Goal: Obtain resource: Download file/media

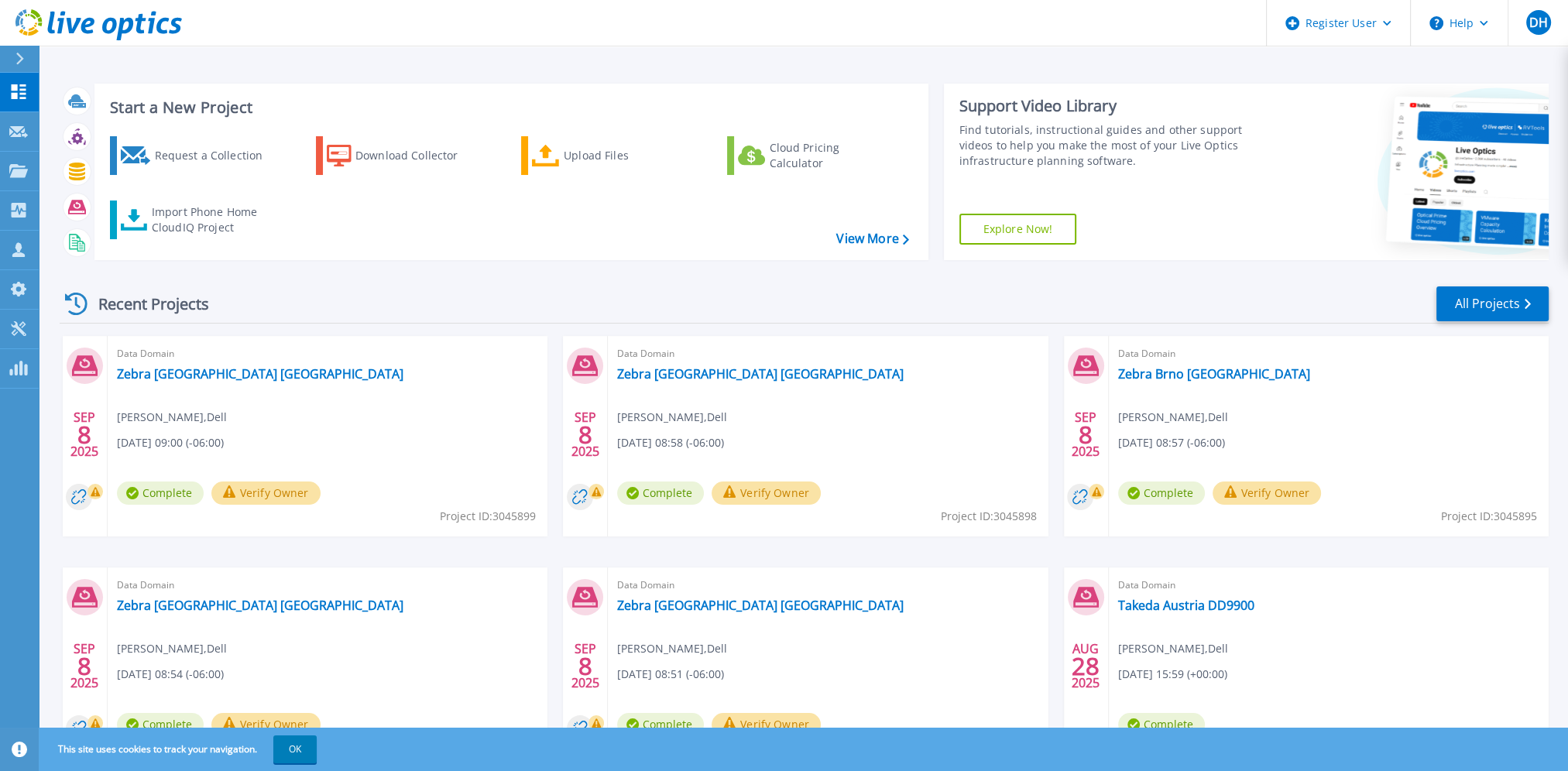
scroll to position [87, 0]
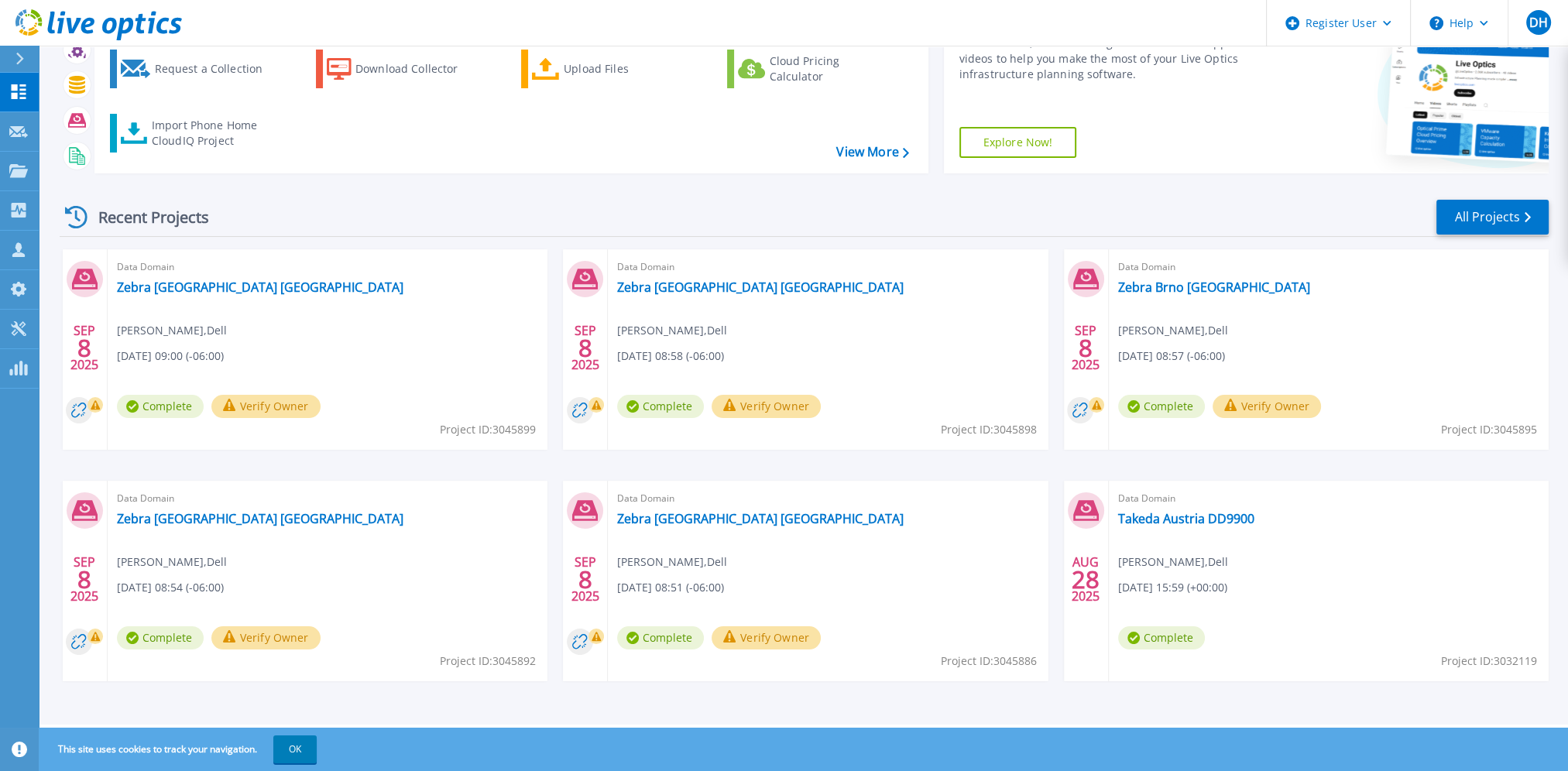
click at [770, 638] on button "Verify Owner" at bounding box center [766, 638] width 109 height 23
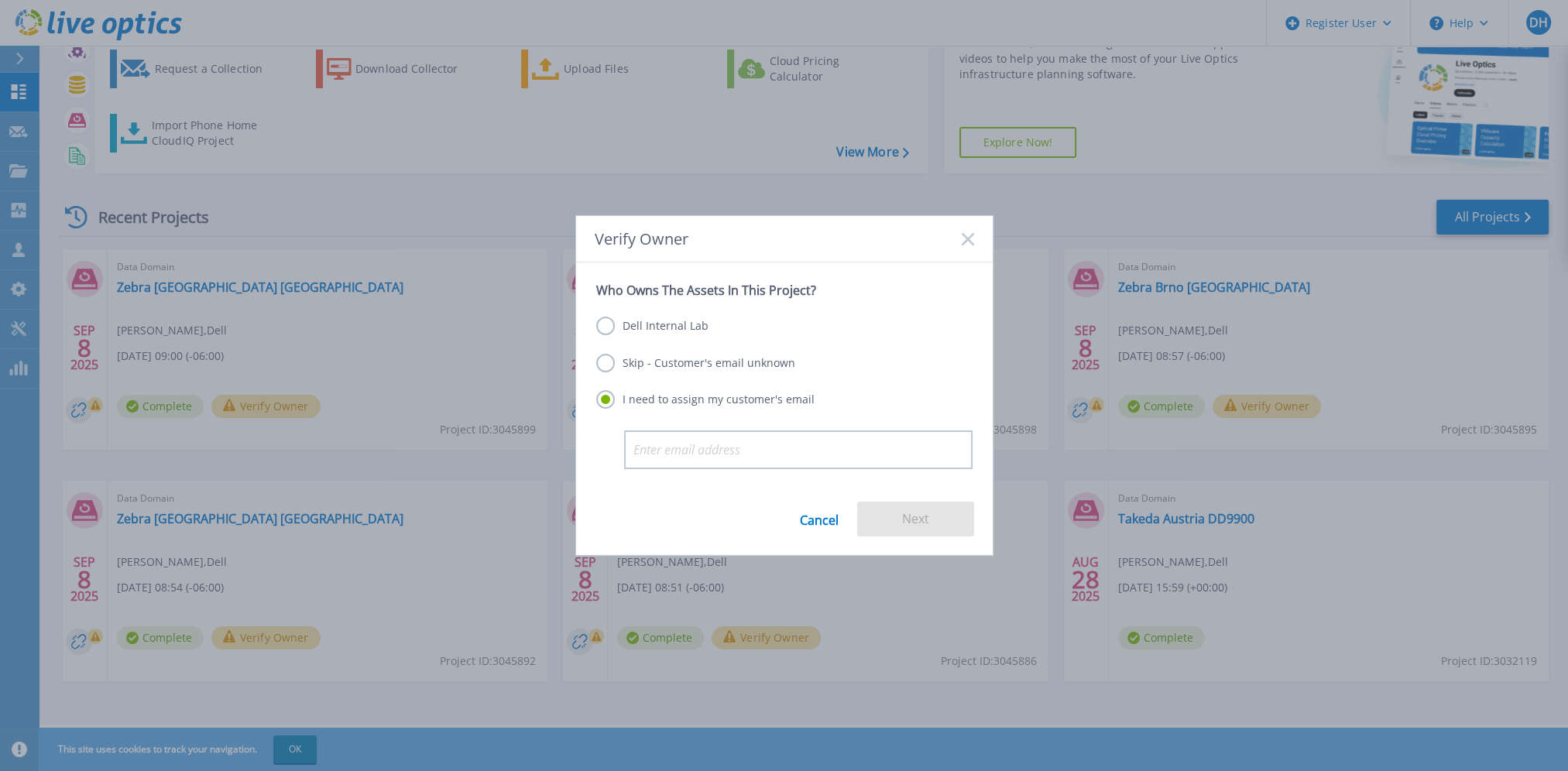
click at [604, 328] on label "Dell Internal Lab" at bounding box center [653, 326] width 112 height 19
click at [0, 0] on input "Dell Internal Lab" at bounding box center [0, 0] width 0 height 0
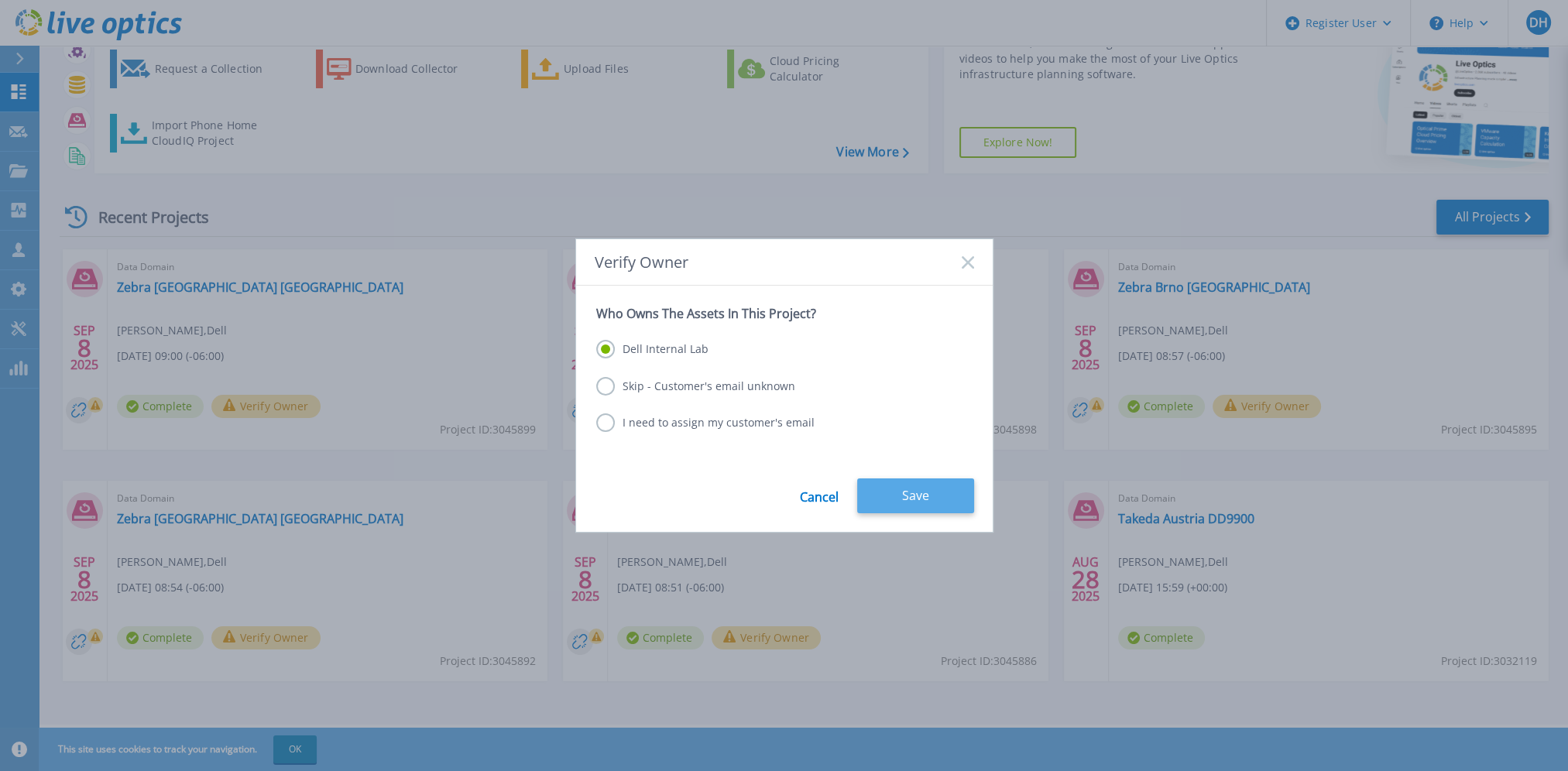
click at [921, 494] on button "Save" at bounding box center [915, 496] width 117 height 35
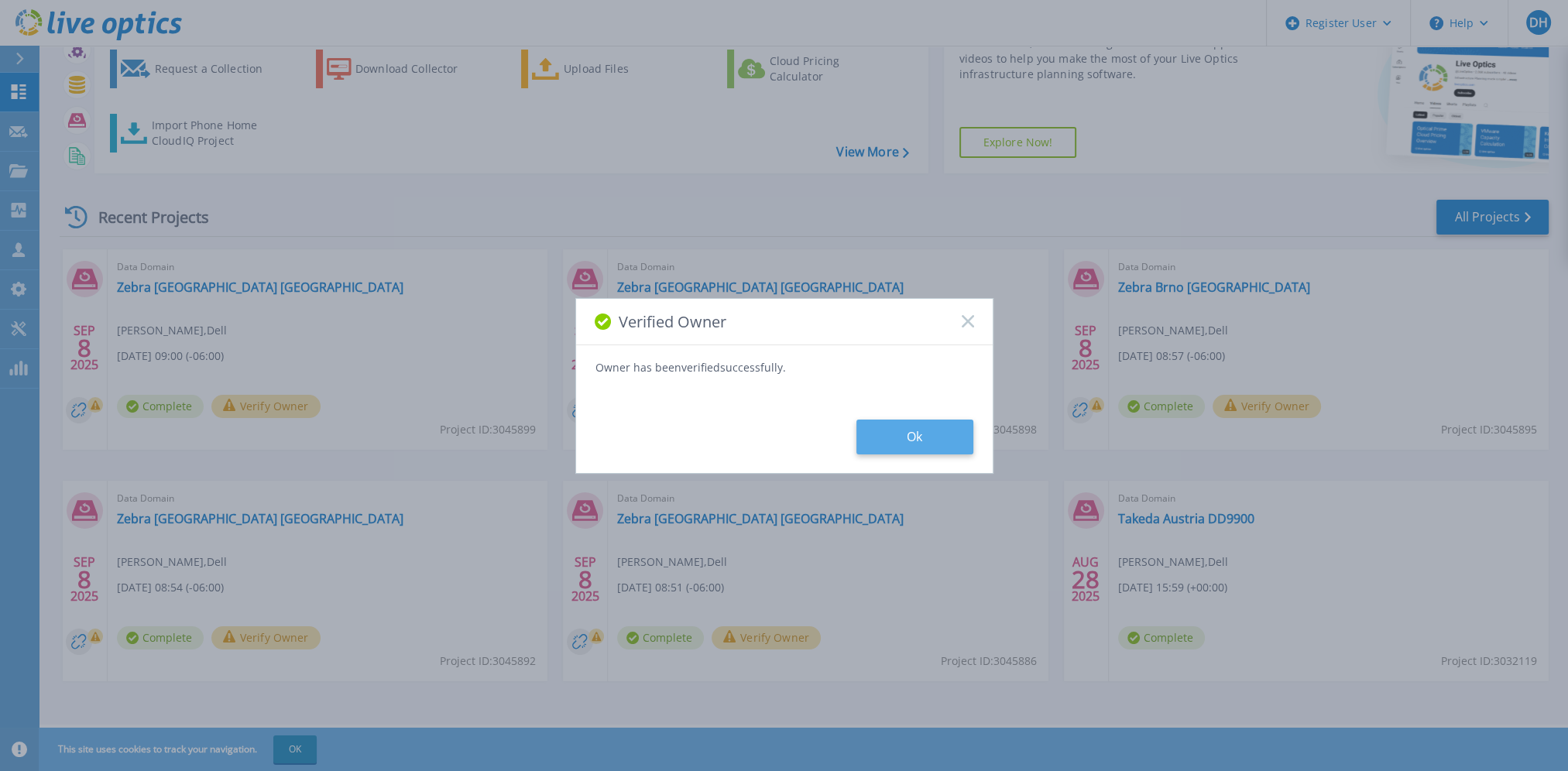
click at [892, 441] on button "Ok" at bounding box center [915, 437] width 117 height 35
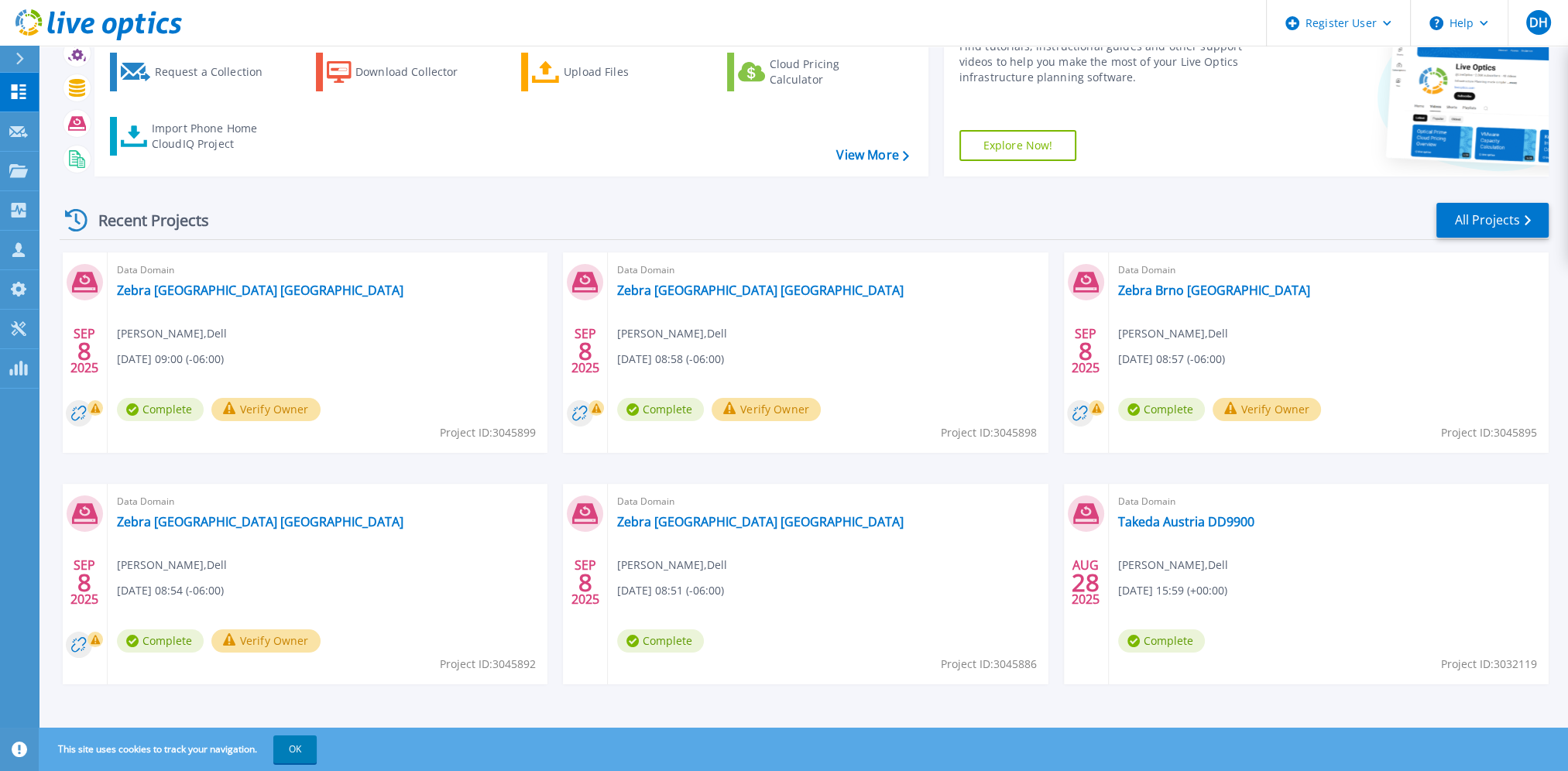
scroll to position [87, 0]
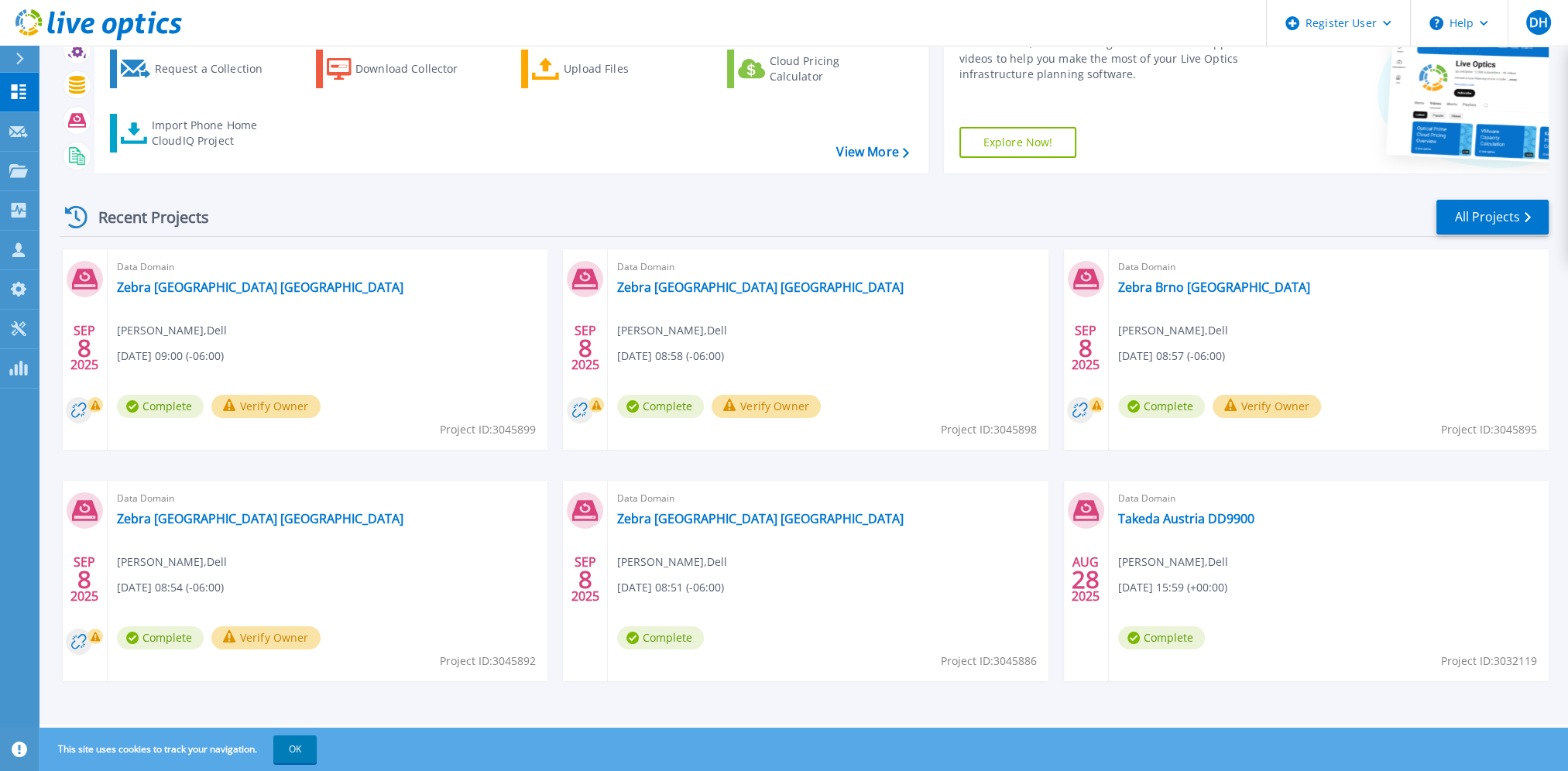
click at [288, 641] on button "Verify Owner" at bounding box center [266, 638] width 109 height 23
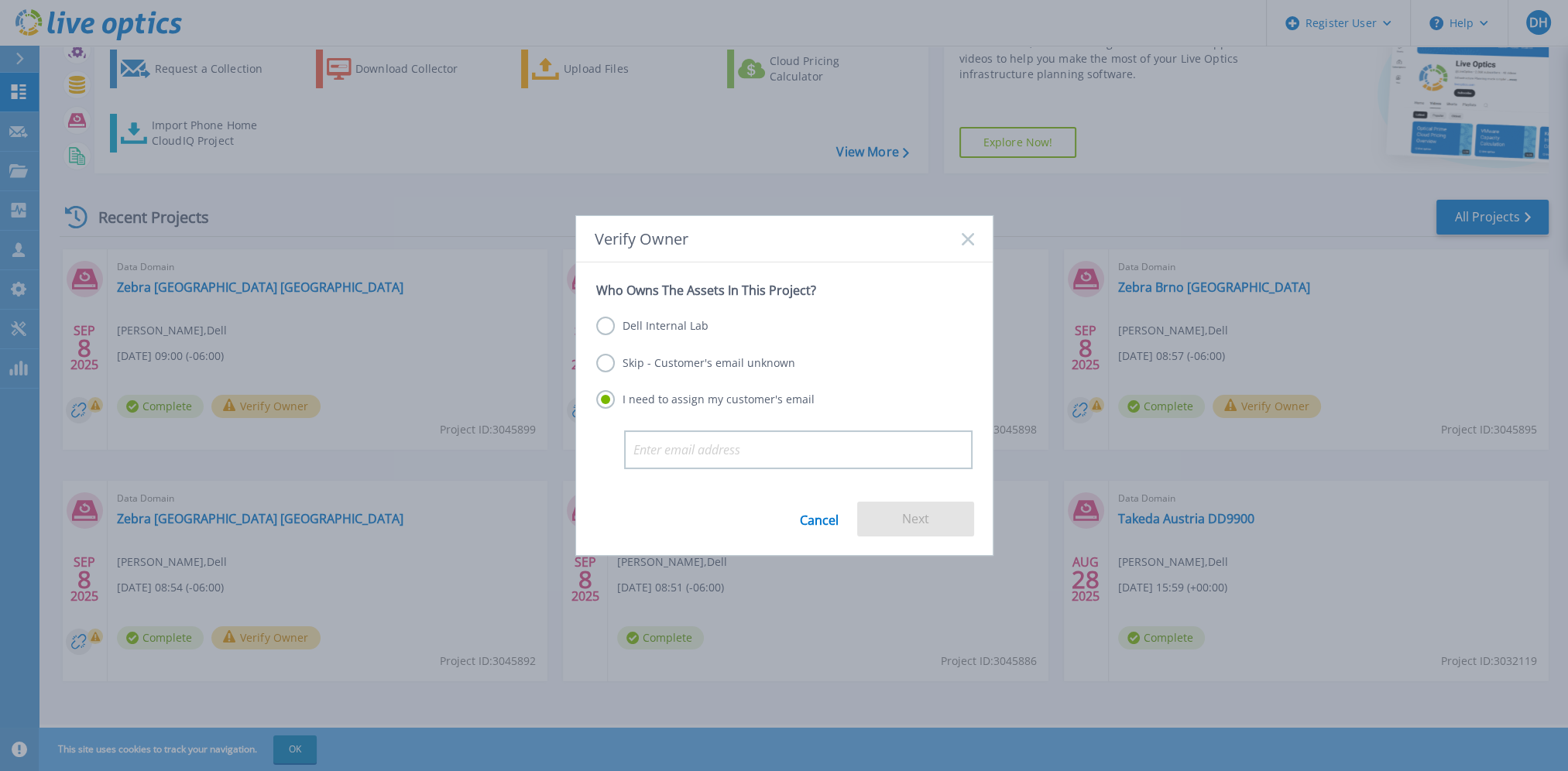
click at [645, 329] on label "Dell Internal Lab" at bounding box center [653, 326] width 112 height 19
click at [0, 0] on input "Dell Internal Lab" at bounding box center [0, 0] width 0 height 0
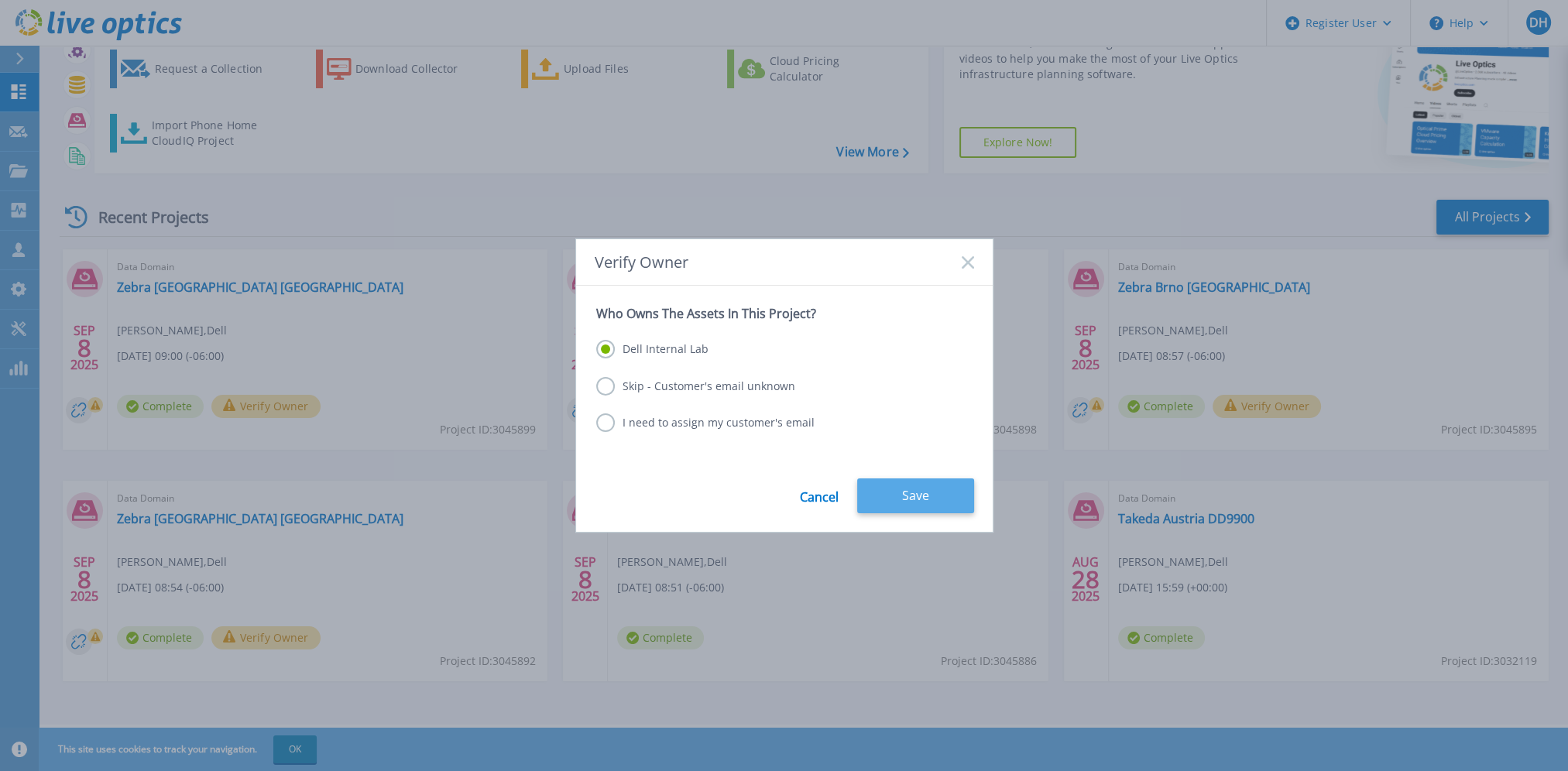
click at [933, 499] on button "Save" at bounding box center [915, 496] width 117 height 35
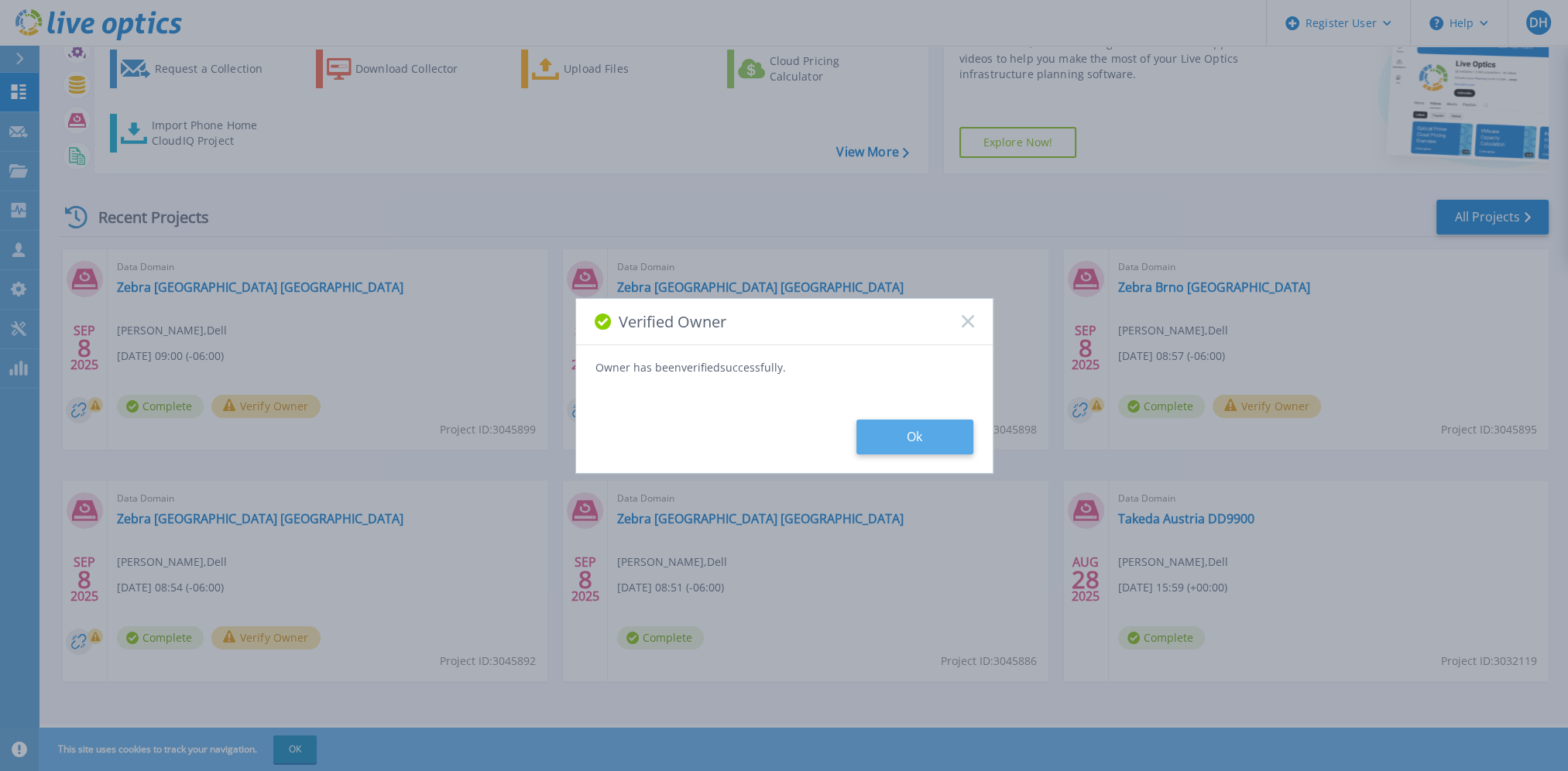
click at [918, 443] on button "Ok" at bounding box center [915, 437] width 117 height 35
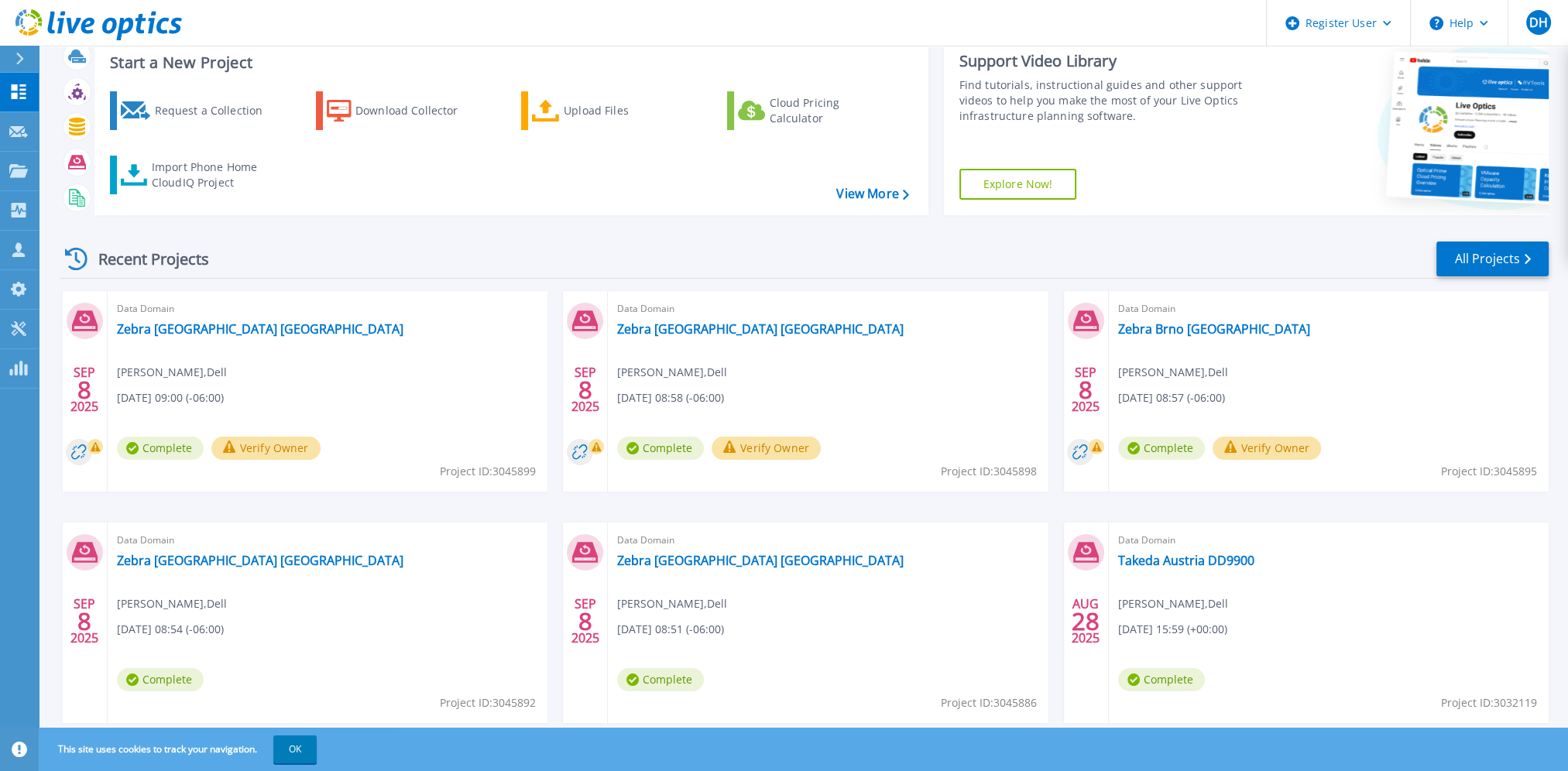
scroll to position [87, 0]
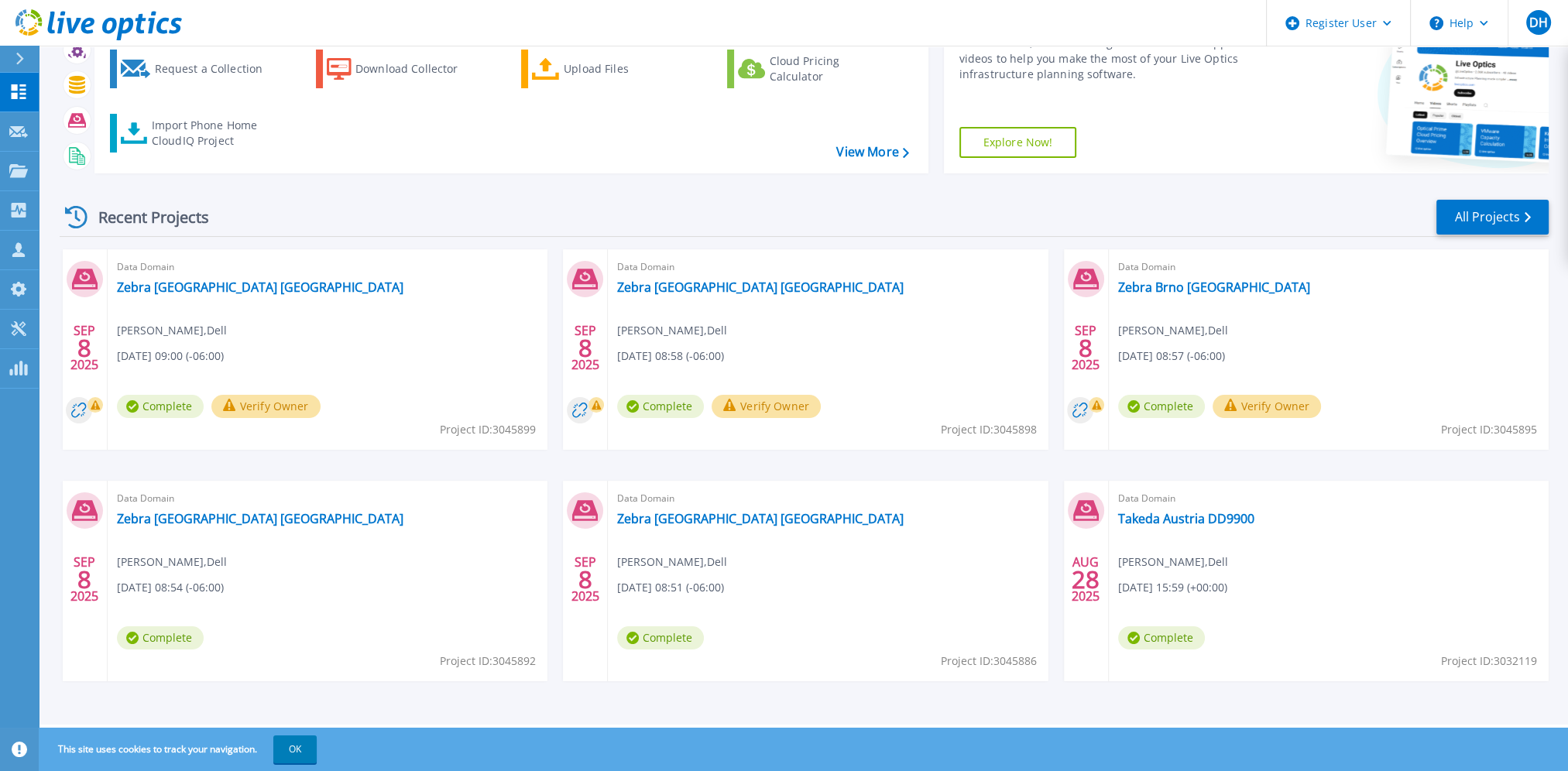
click at [1270, 409] on button "Verify Owner" at bounding box center [1267, 406] width 109 height 23
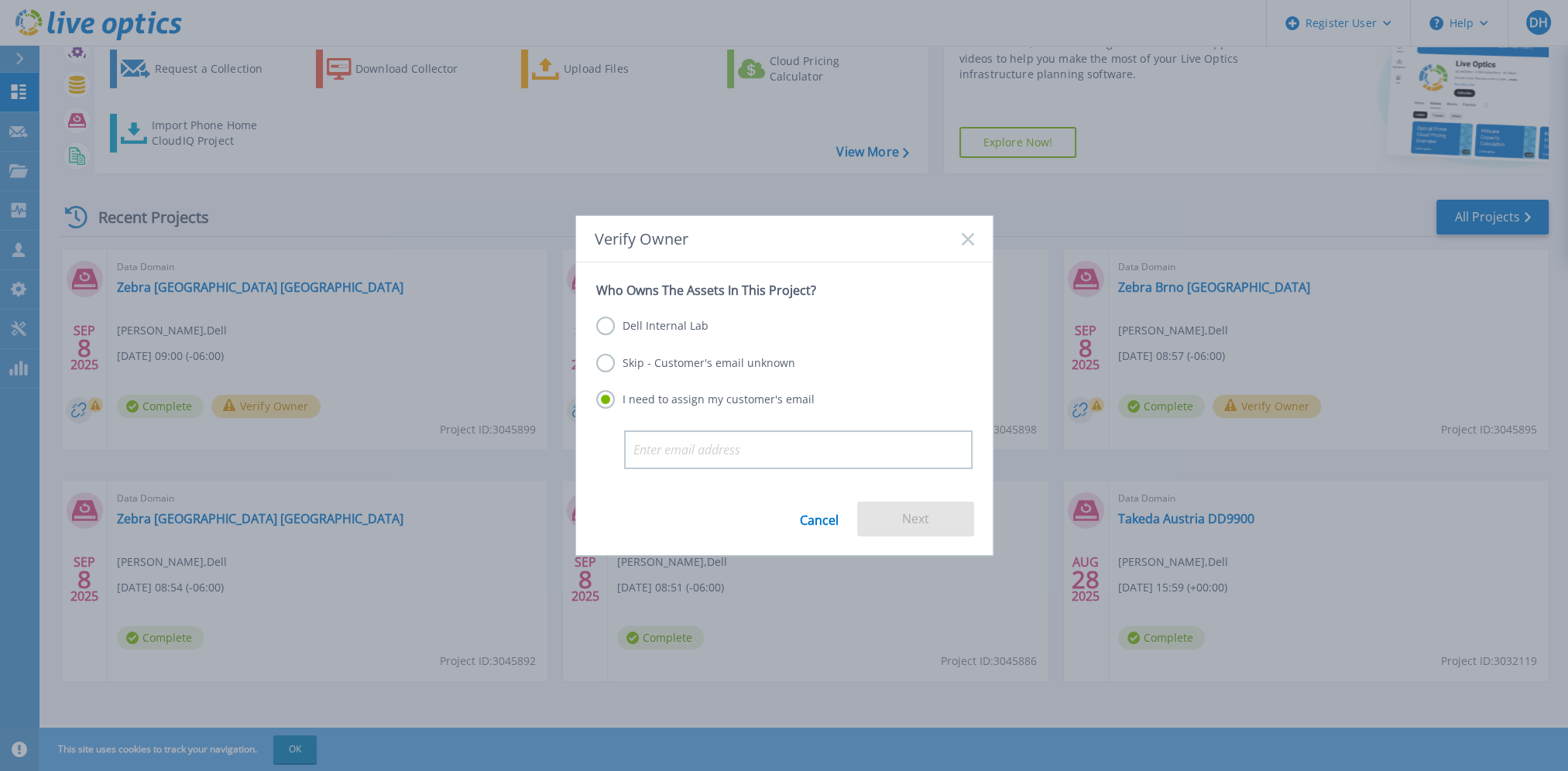
click at [651, 329] on label "Dell Internal Lab" at bounding box center [653, 326] width 112 height 19
click at [0, 0] on input "Dell Internal Lab" at bounding box center [0, 0] width 0 height 0
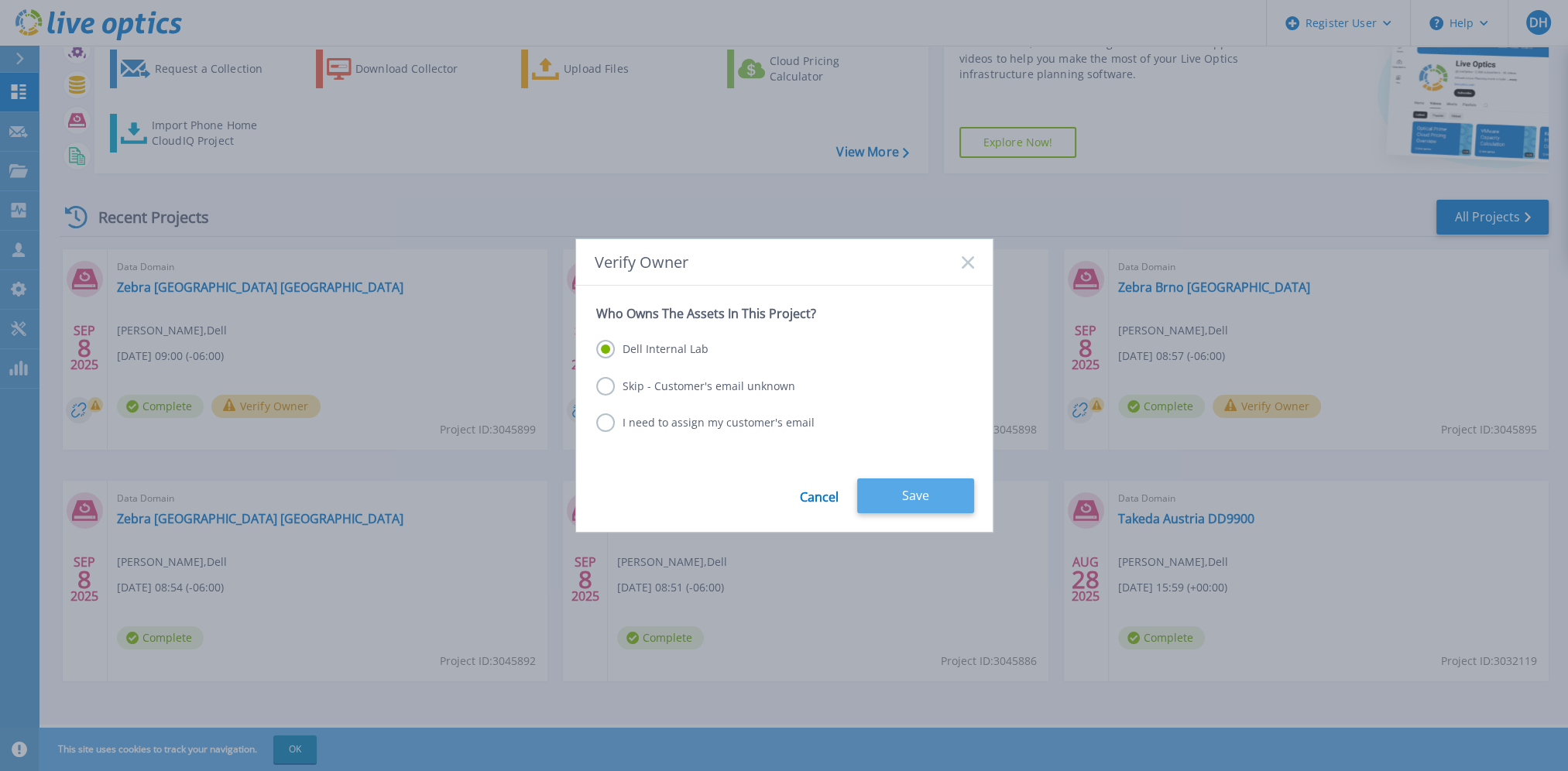
click at [929, 501] on button "Save" at bounding box center [915, 496] width 117 height 35
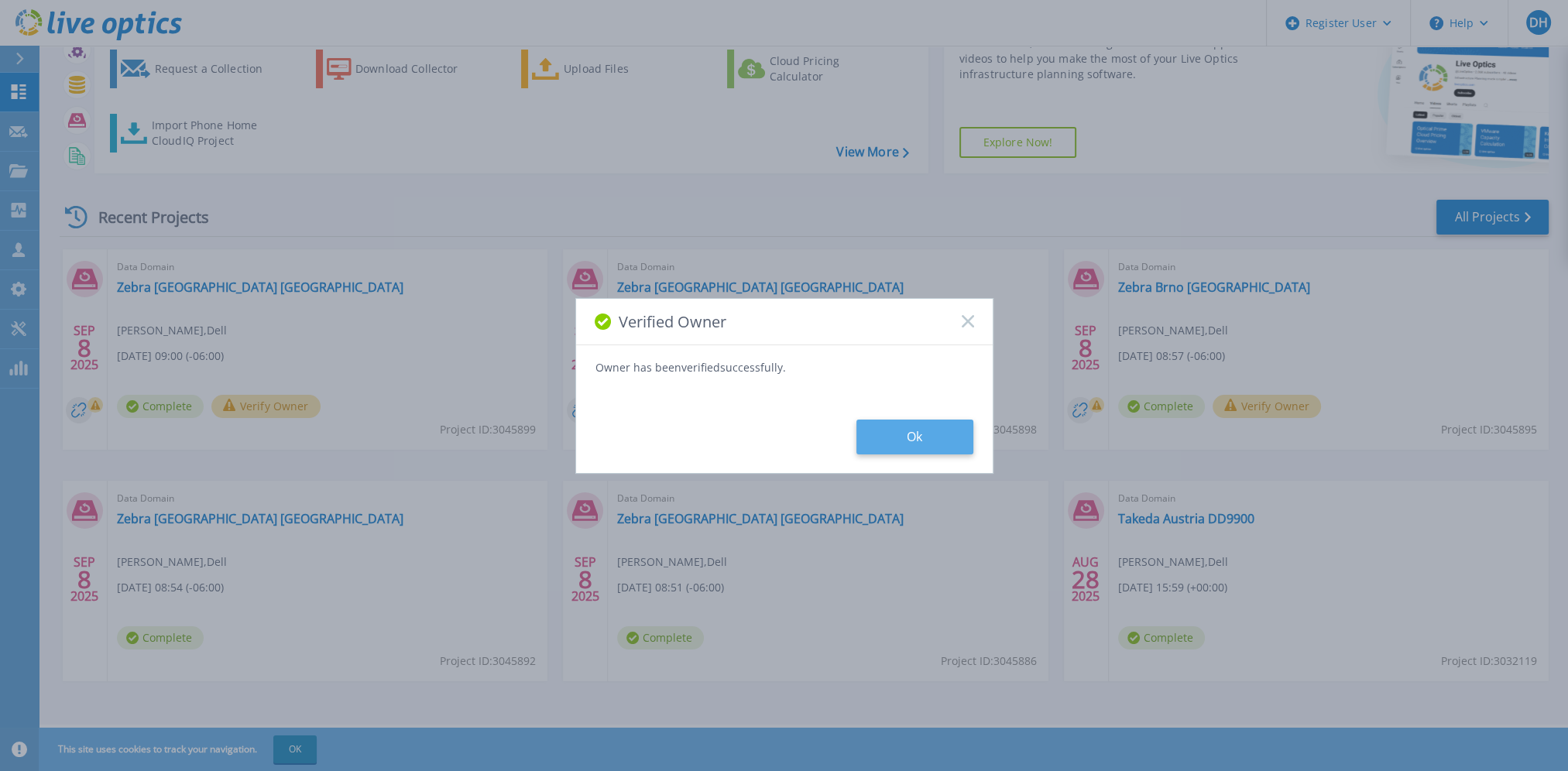
click at [914, 451] on button "Ok" at bounding box center [915, 437] width 117 height 35
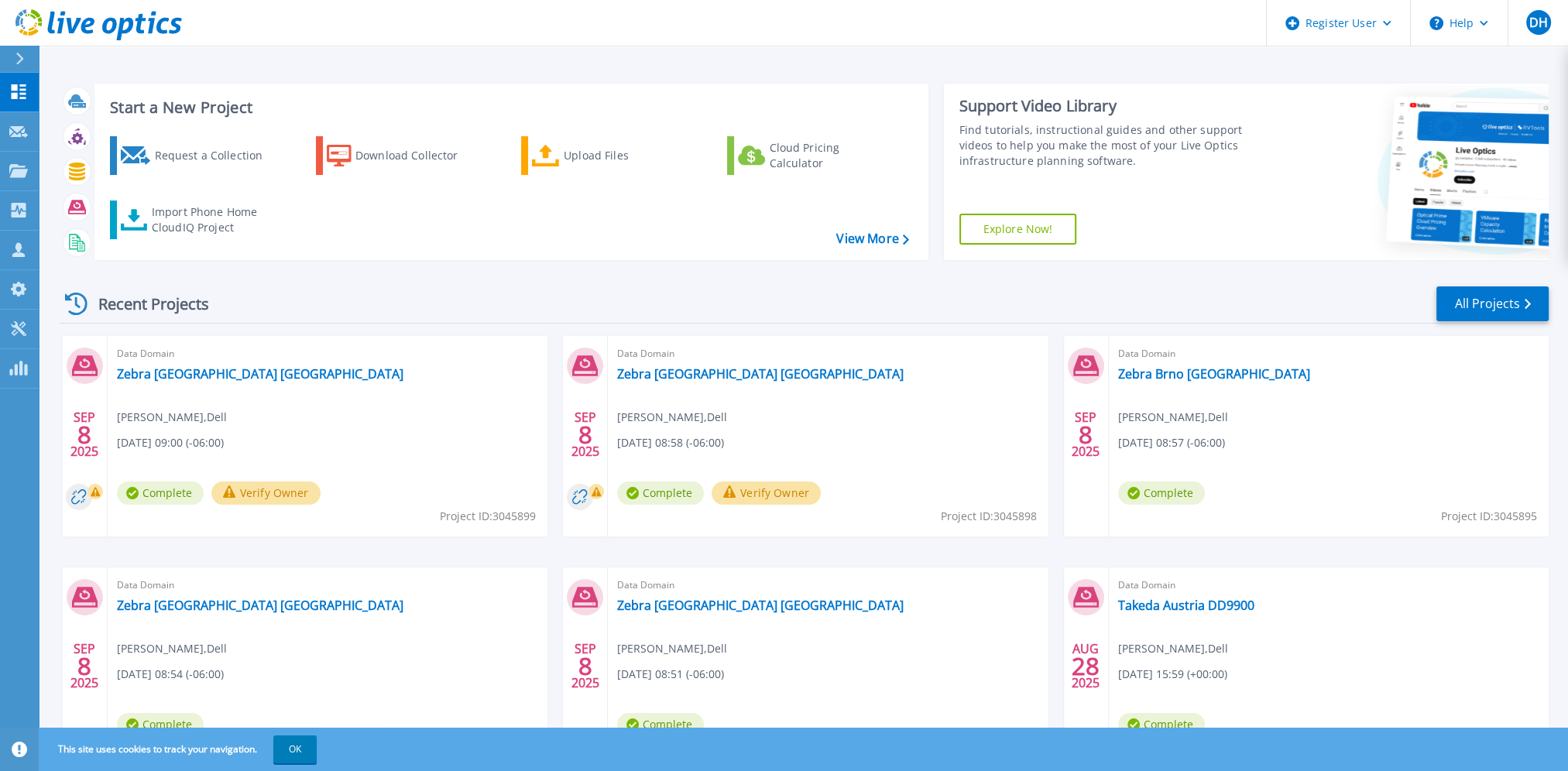
click at [765, 499] on button "Verify Owner" at bounding box center [766, 492] width 109 height 23
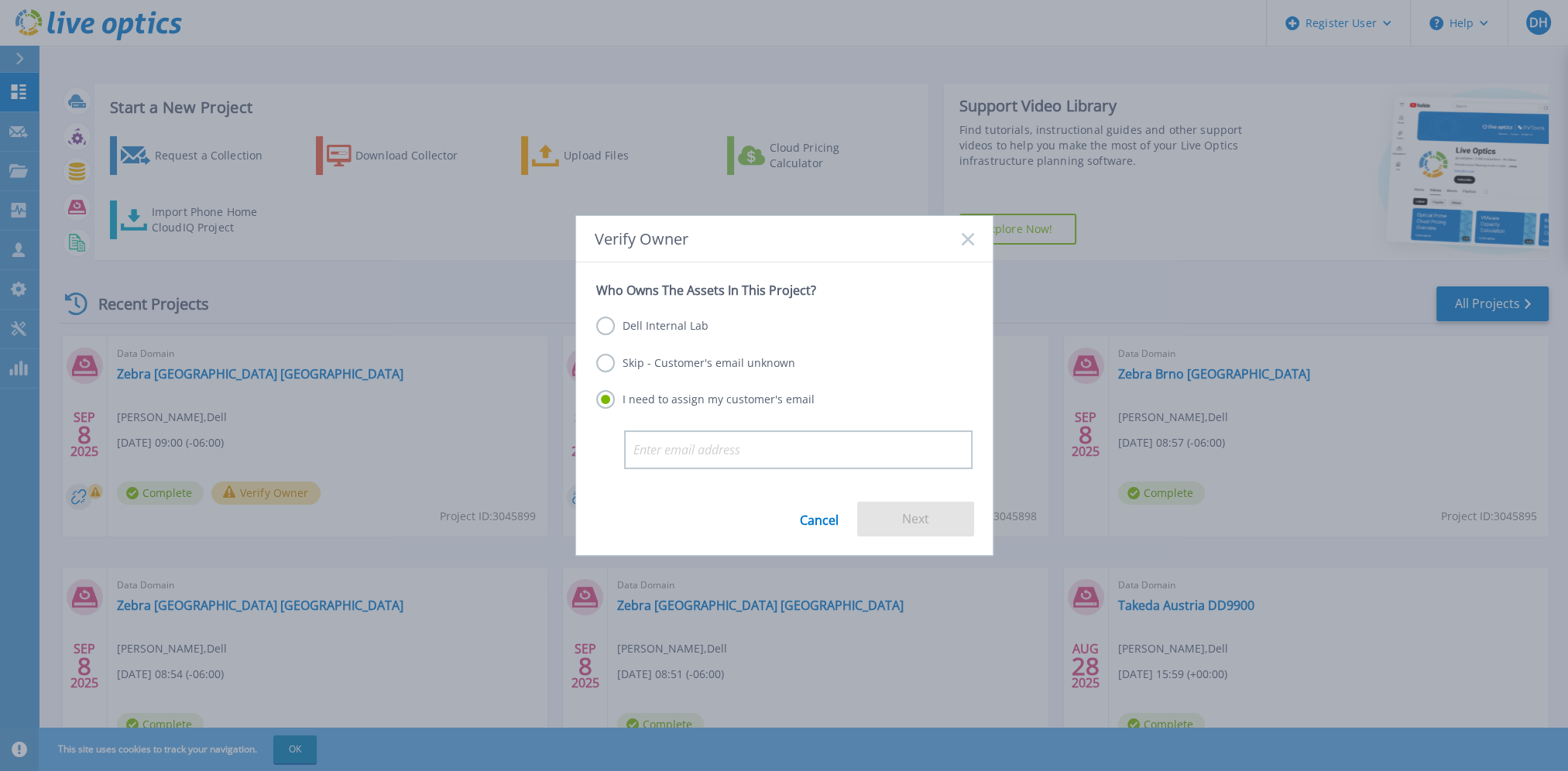
click at [658, 321] on label "Dell Internal Lab" at bounding box center [653, 326] width 112 height 19
click at [0, 0] on input "Dell Internal Lab" at bounding box center [0, 0] width 0 height 0
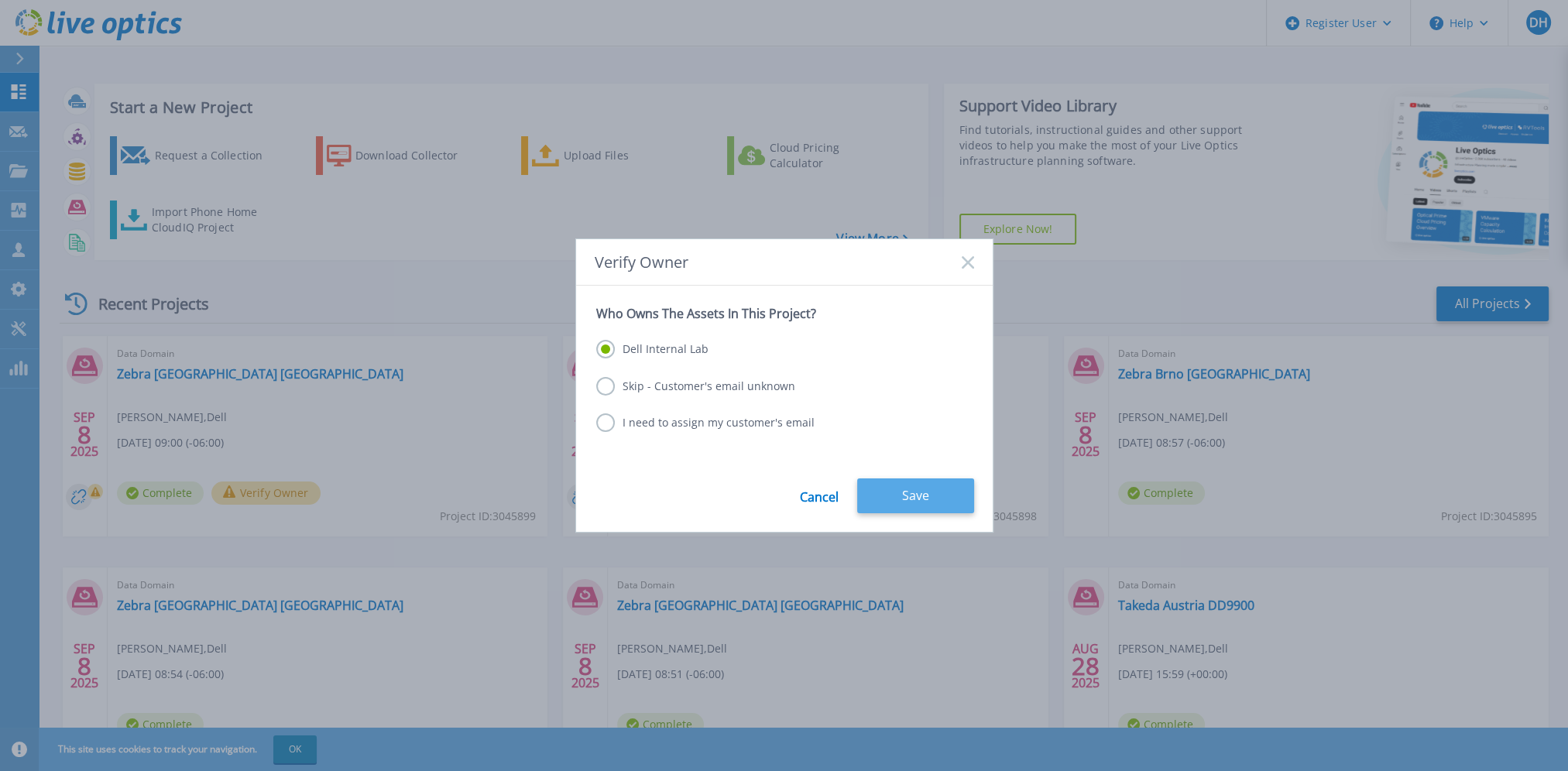
click at [903, 508] on button "Save" at bounding box center [915, 496] width 117 height 35
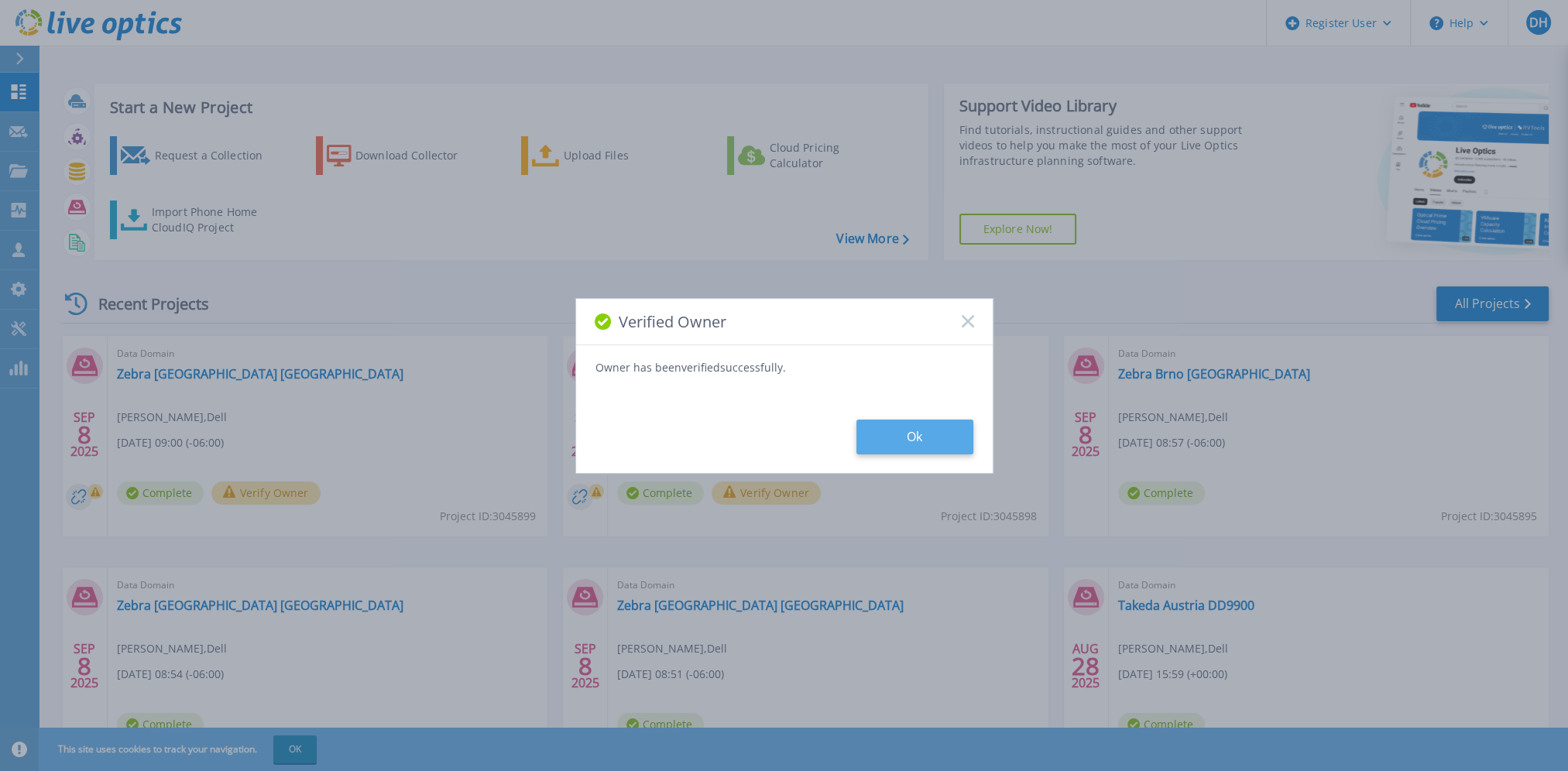
click at [912, 433] on button "Ok" at bounding box center [915, 437] width 117 height 35
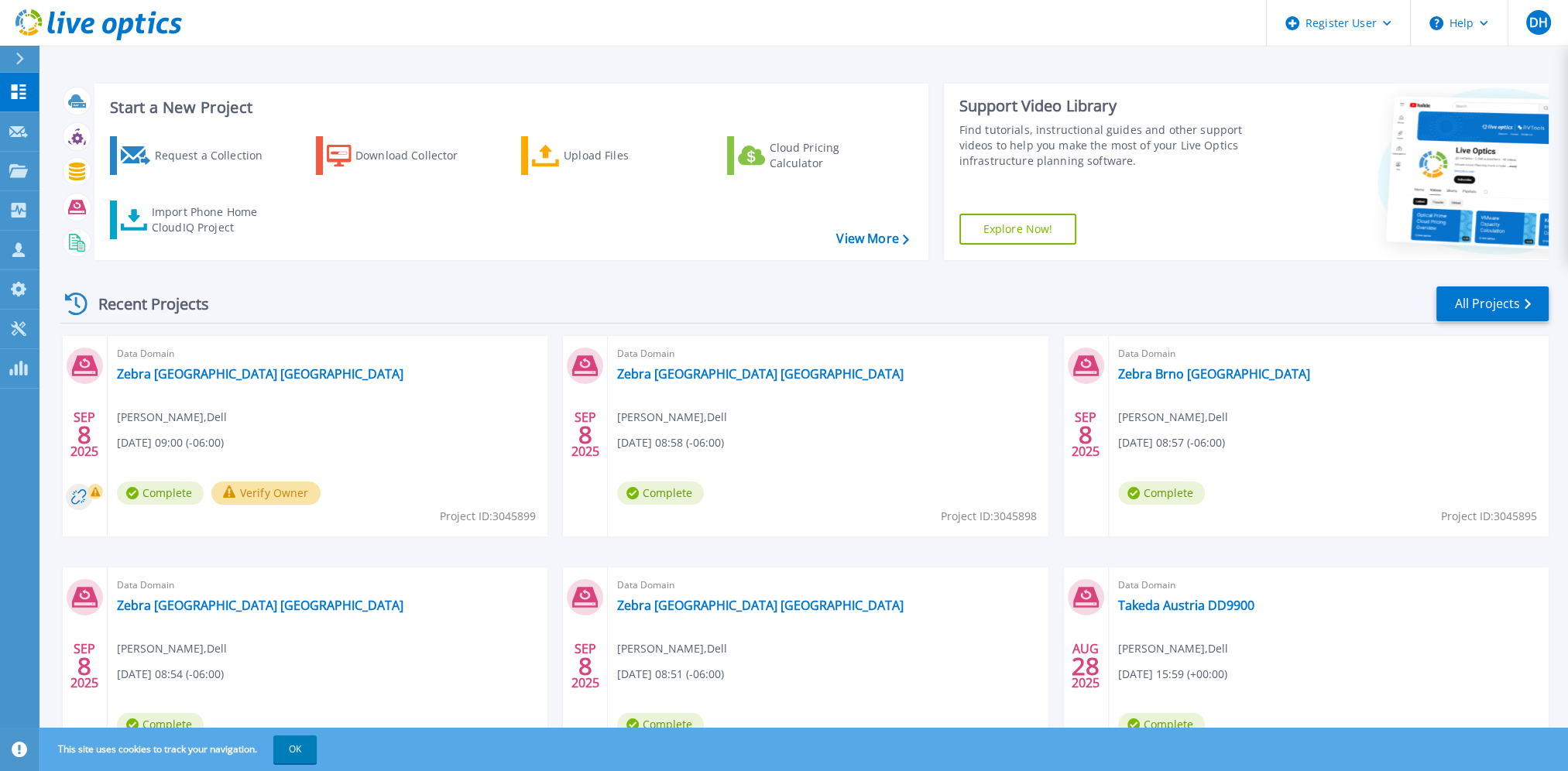
click at [282, 496] on button "Verify Owner" at bounding box center [266, 492] width 109 height 23
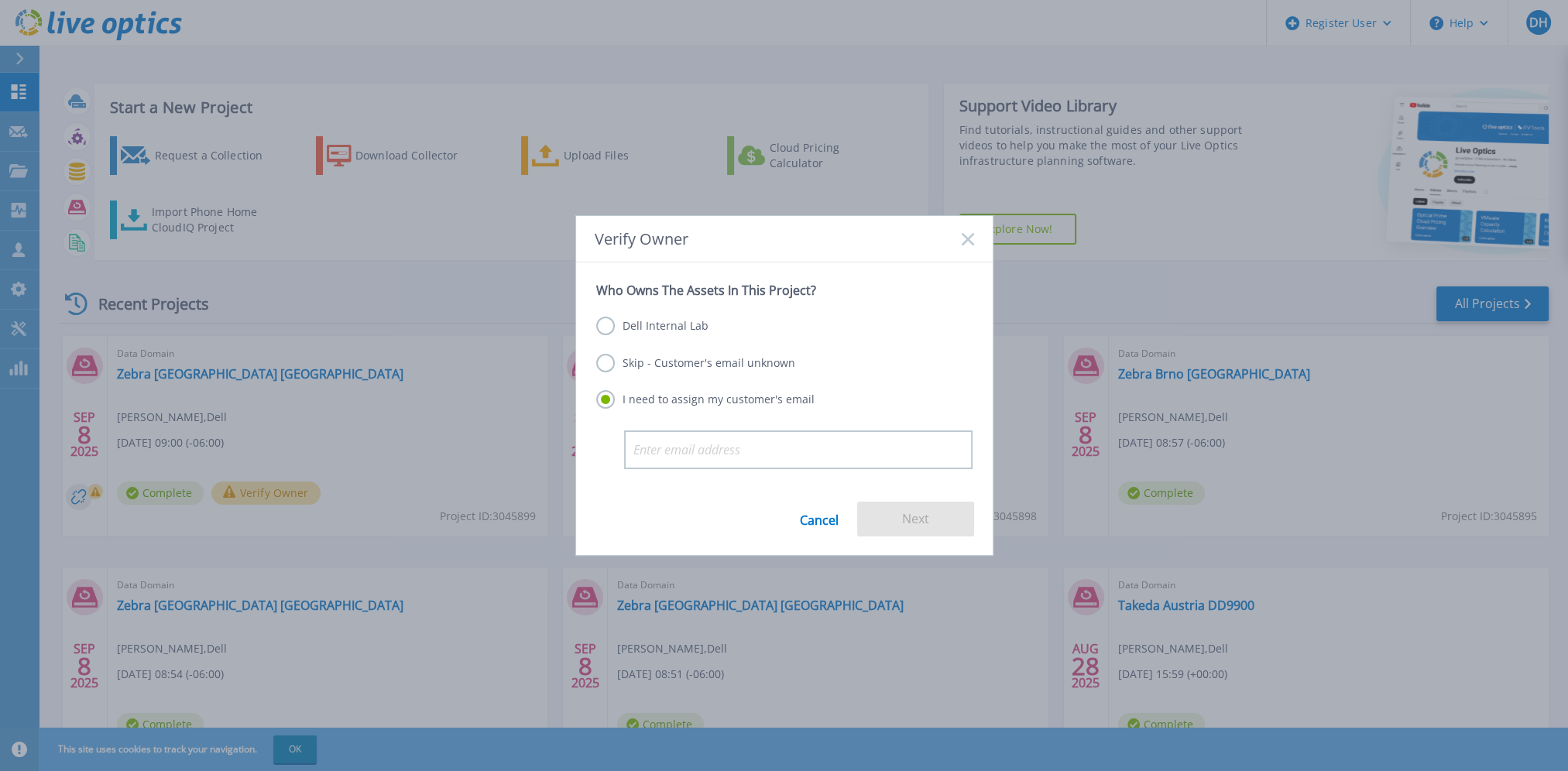
click at [608, 327] on label "Dell Internal Lab" at bounding box center [653, 326] width 112 height 19
click at [0, 0] on input "Dell Internal Lab" at bounding box center [0, 0] width 0 height 0
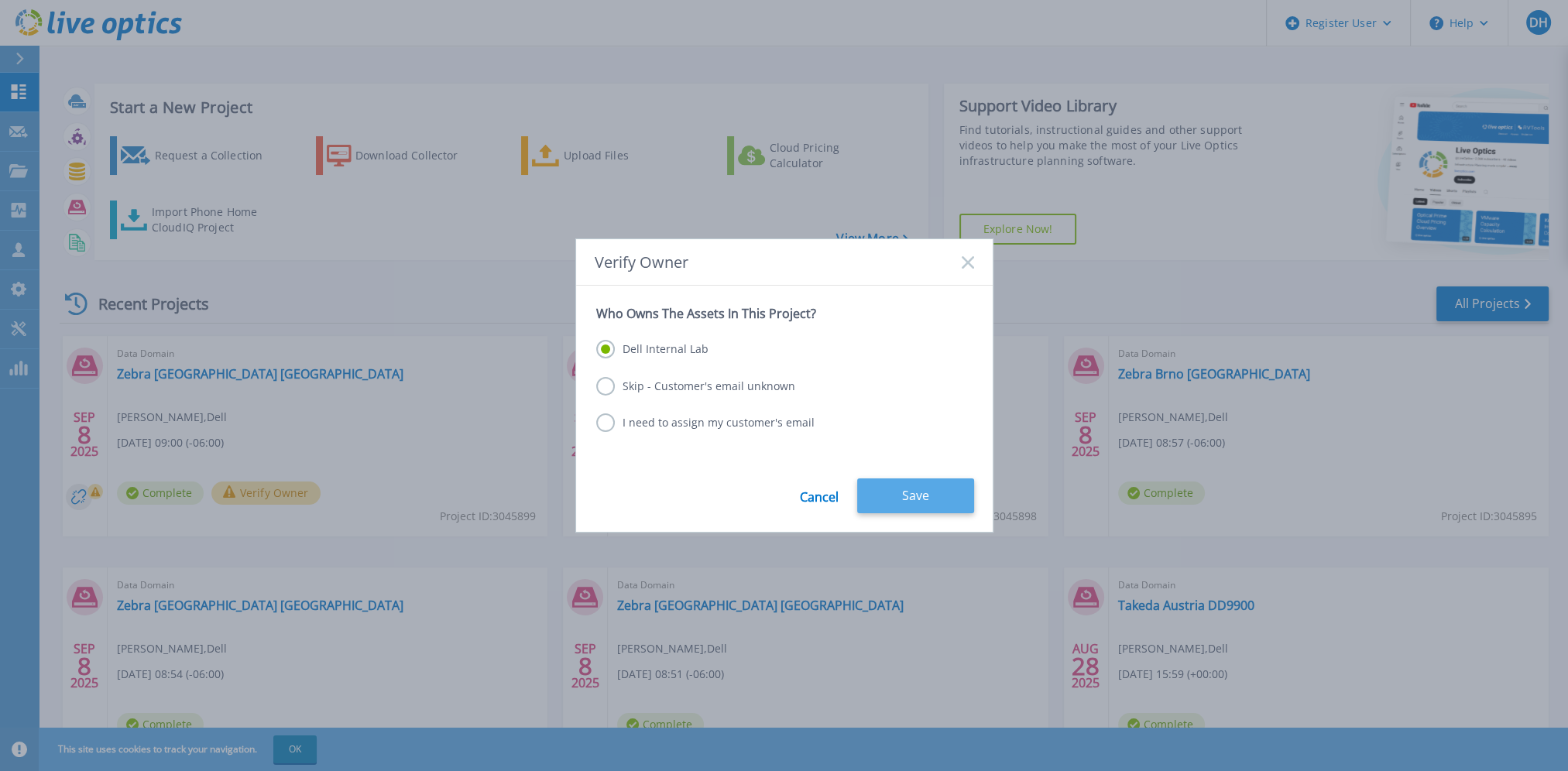
click at [924, 492] on button "Save" at bounding box center [915, 496] width 117 height 35
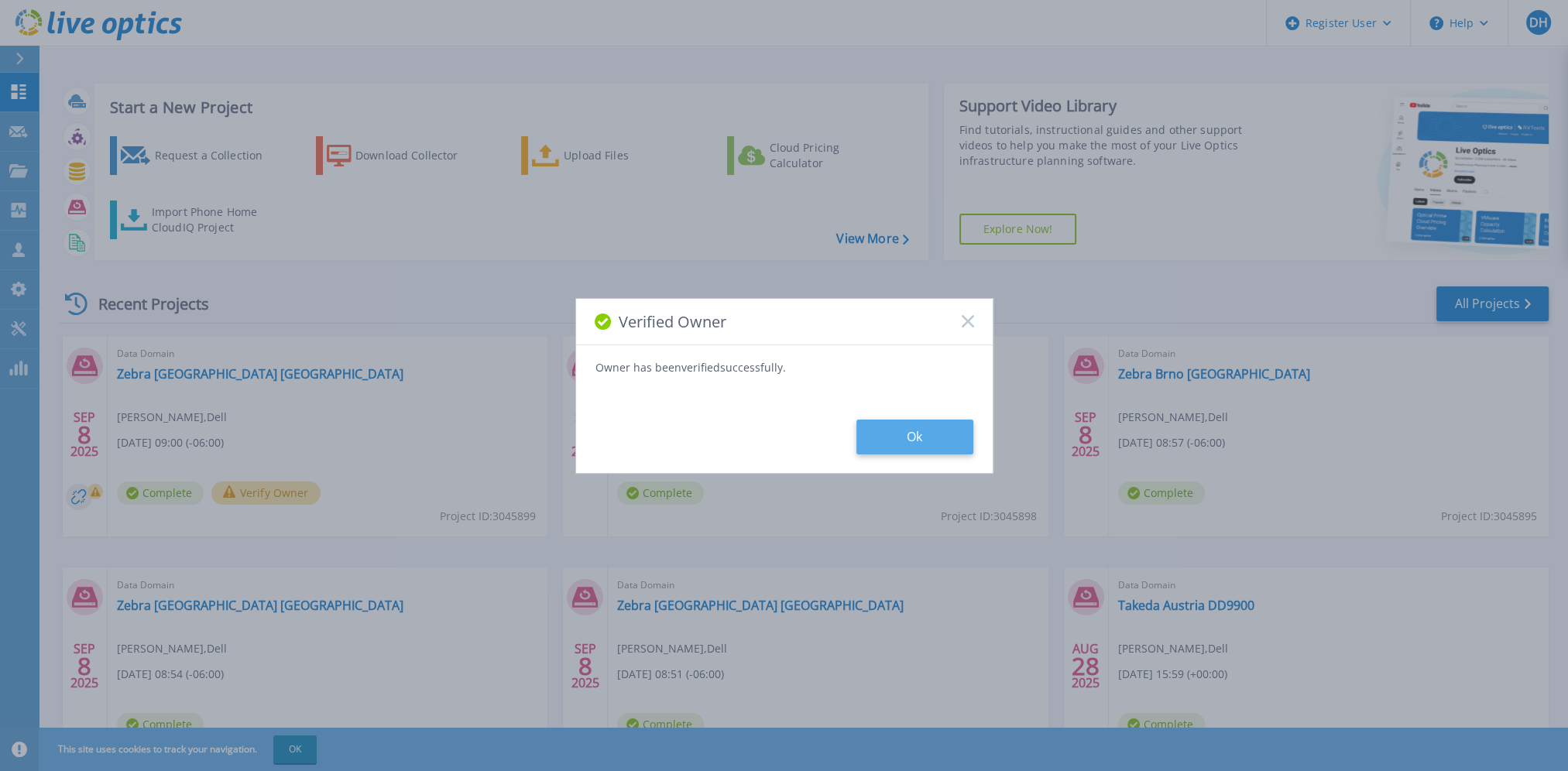
click at [931, 446] on button "Ok" at bounding box center [915, 437] width 117 height 35
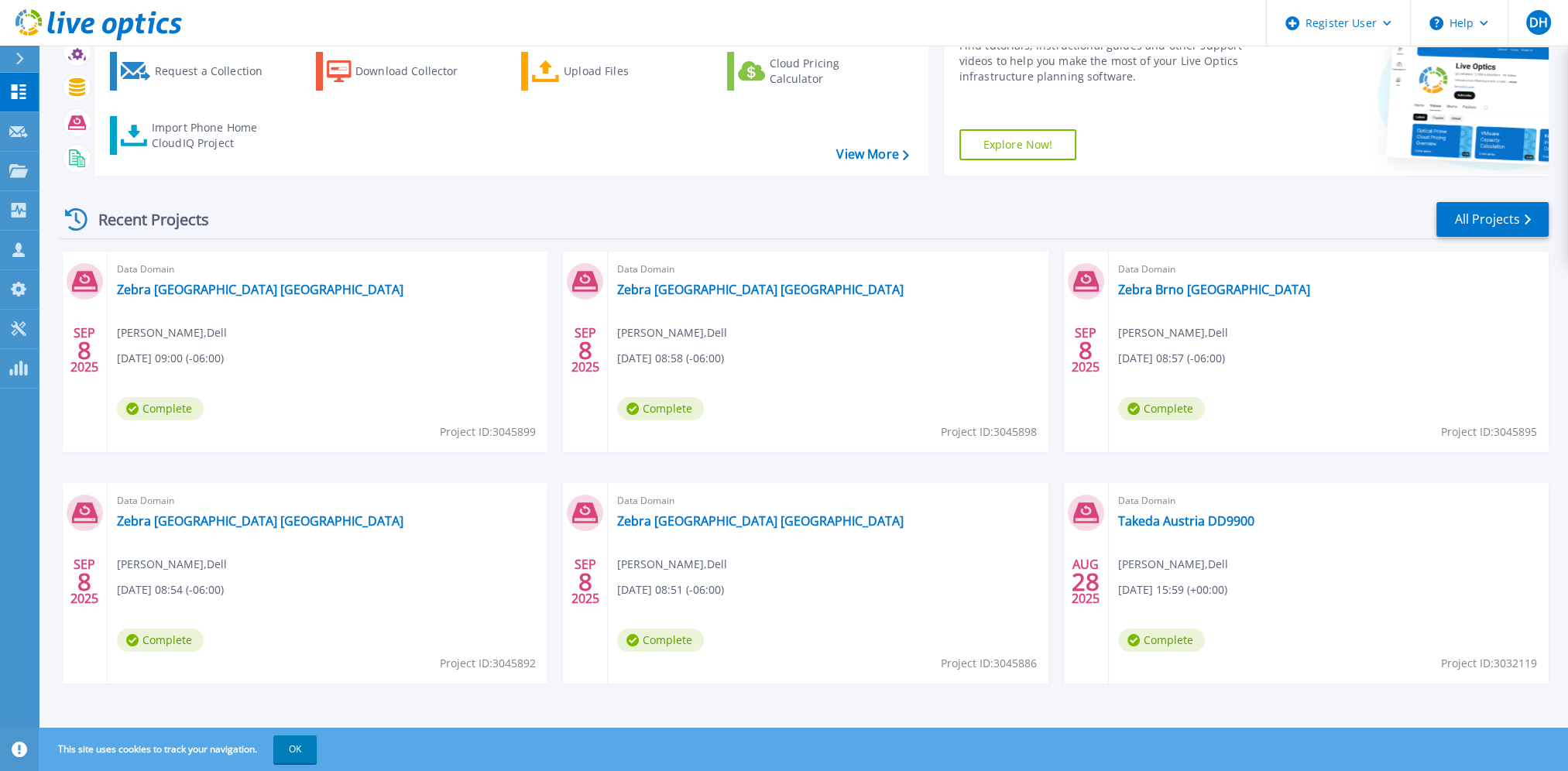
scroll to position [87, 0]
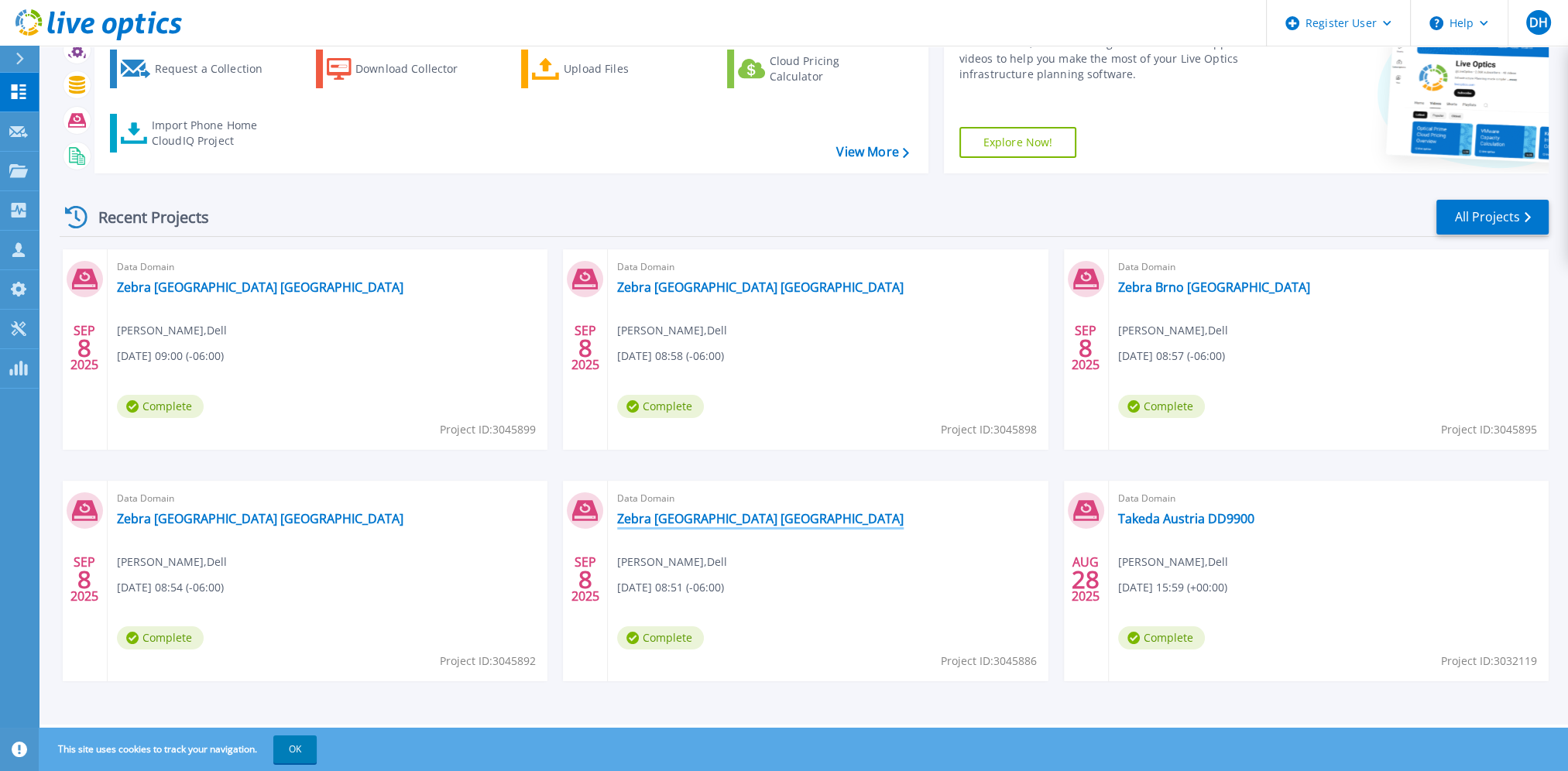
click at [687, 517] on link "Zebra [GEOGRAPHIC_DATA] [GEOGRAPHIC_DATA]" at bounding box center [760, 519] width 286 height 16
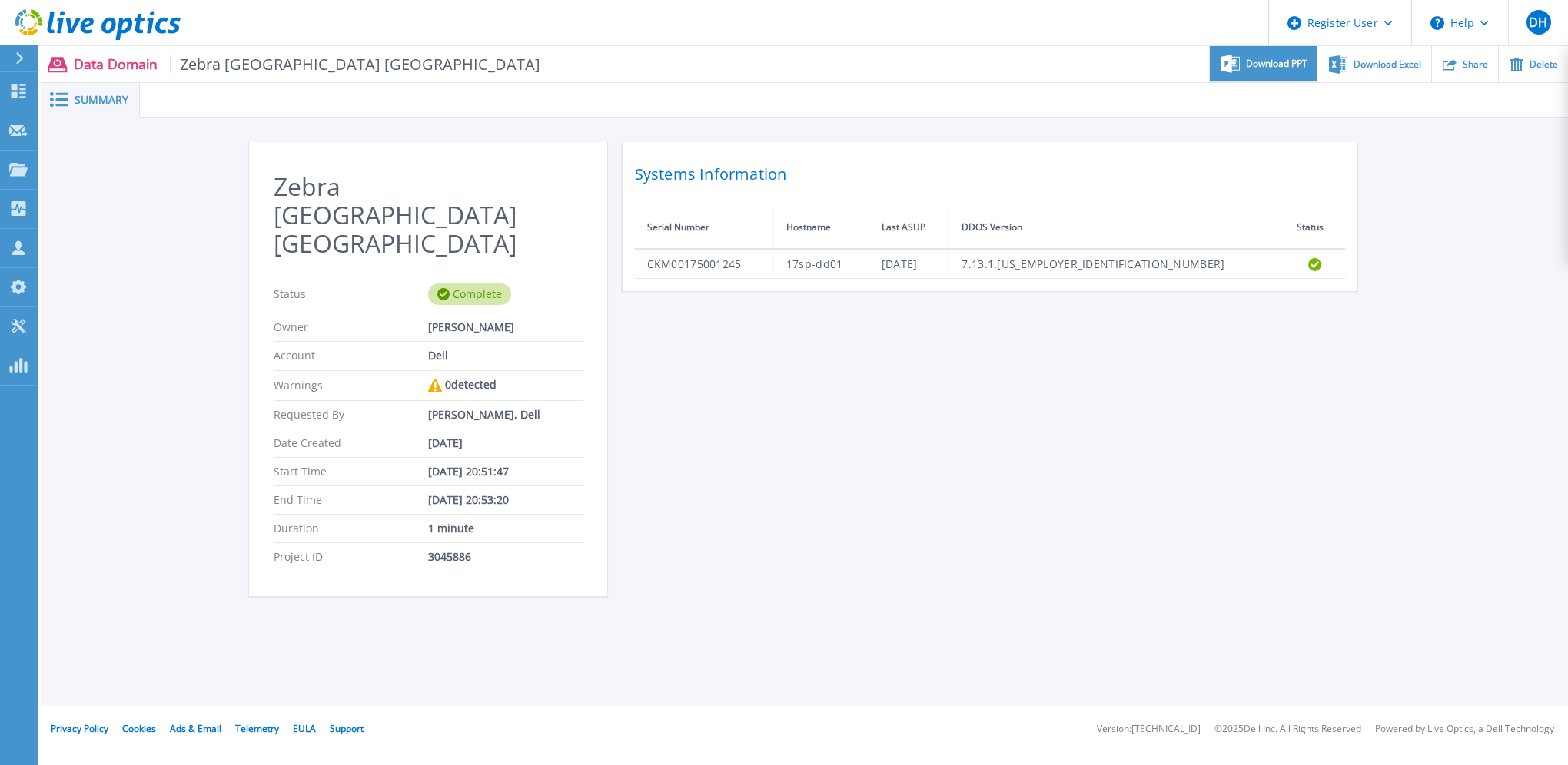
click at [1263, 65] on span "Download PPT" at bounding box center [1277, 64] width 62 height 9
click at [1012, 442] on div "Zebra [GEOGRAPHIC_DATA] [GEOGRAPHIC_DATA] Status Complete Owner [PERSON_NAME] A…" at bounding box center [804, 378] width 1111 height 472
click at [1378, 63] on span "Download Excel" at bounding box center [1387, 64] width 67 height 9
click at [934, 402] on div "Zebra [GEOGRAPHIC_DATA] [GEOGRAPHIC_DATA] Status Complete Owner [PERSON_NAME] A…" at bounding box center [804, 378] width 1111 height 472
click at [16, 92] on icon at bounding box center [19, 91] width 19 height 15
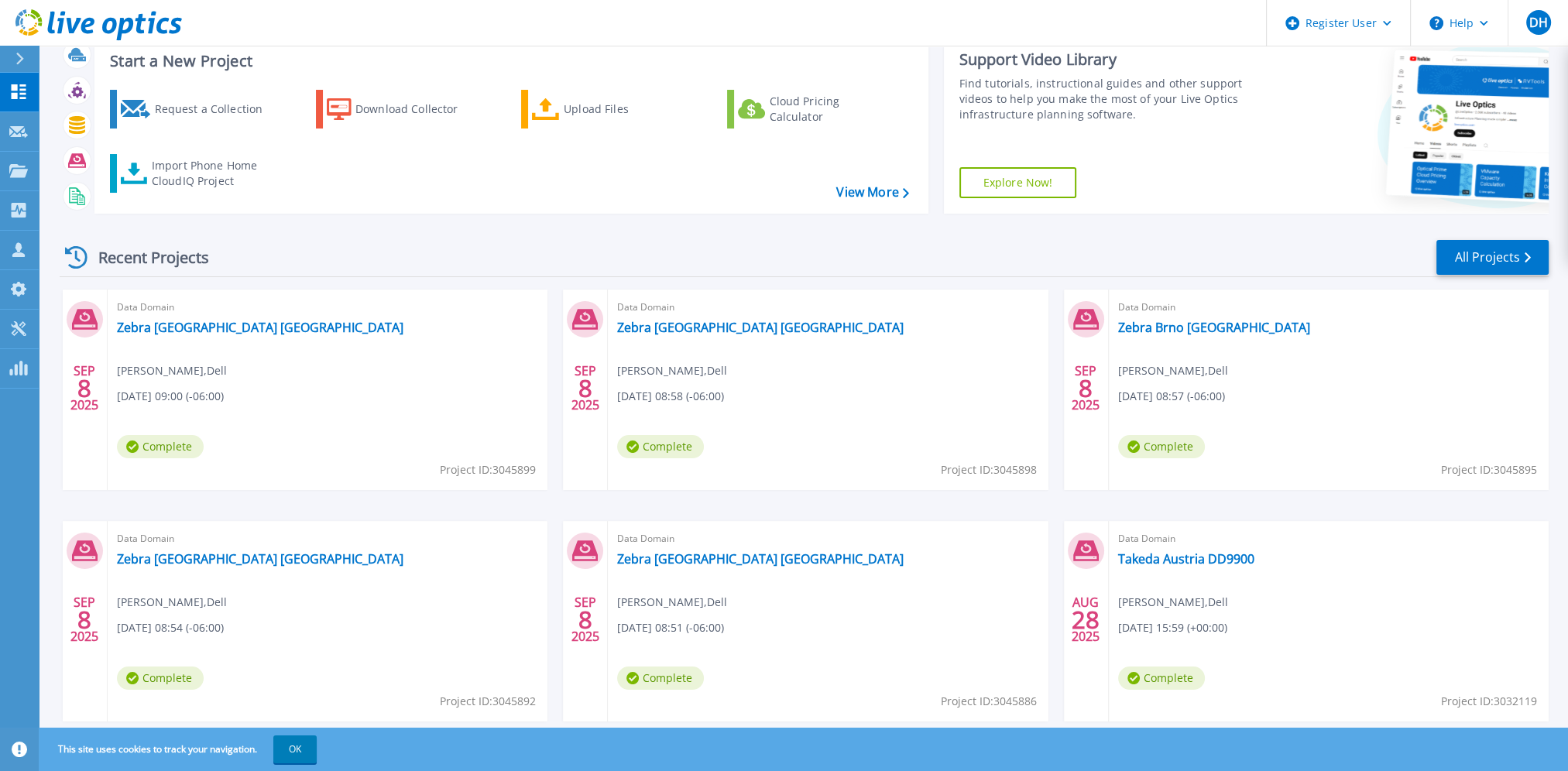
scroll to position [87, 0]
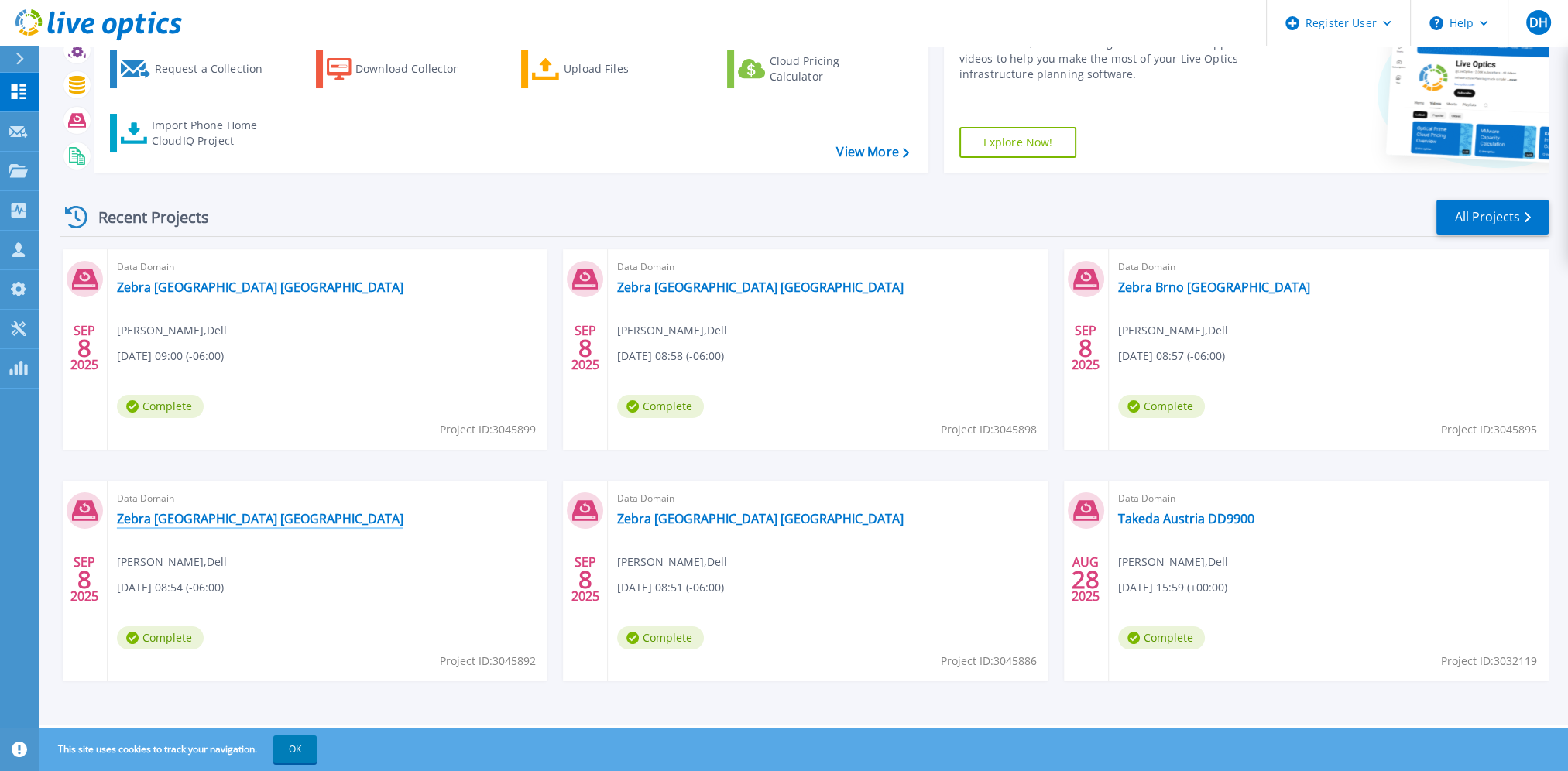
click at [144, 516] on link "Zebra [GEOGRAPHIC_DATA] [GEOGRAPHIC_DATA]" at bounding box center [260, 519] width 286 height 16
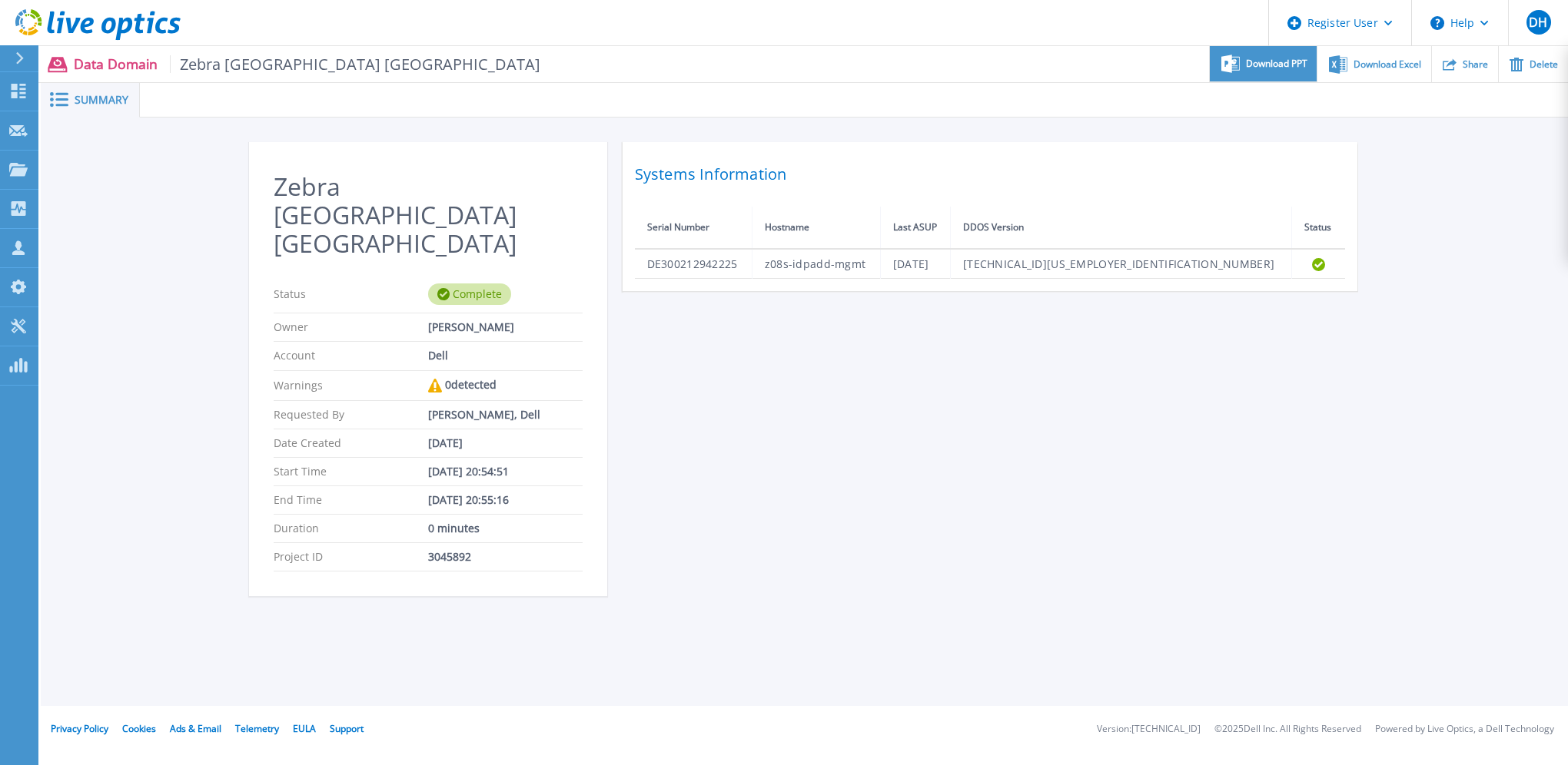
click at [1270, 64] on span "Download PPT" at bounding box center [1277, 64] width 62 height 9
click at [1288, 507] on div "Zebra Bentonville US Status Complete Owner Daniel Haffey Account Dell Warnings …" at bounding box center [804, 378] width 1111 height 472
click at [1373, 67] on span "Download Excel" at bounding box center [1387, 64] width 67 height 9
click at [52, 88] on p "Dashboard" at bounding box center [68, 92] width 57 height 40
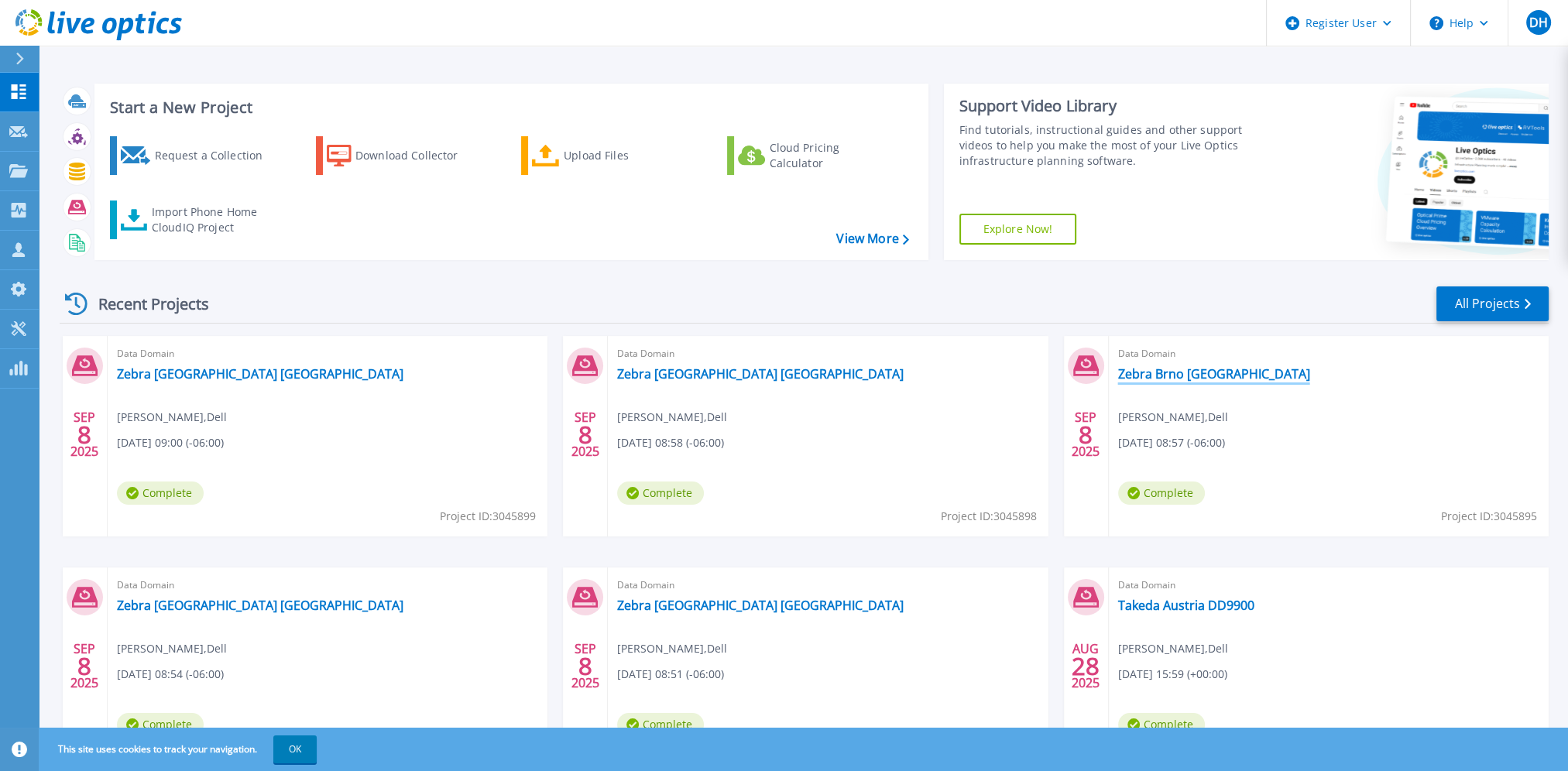
click at [1206, 366] on link "Zebra Brno [GEOGRAPHIC_DATA]" at bounding box center [1214, 374] width 192 height 16
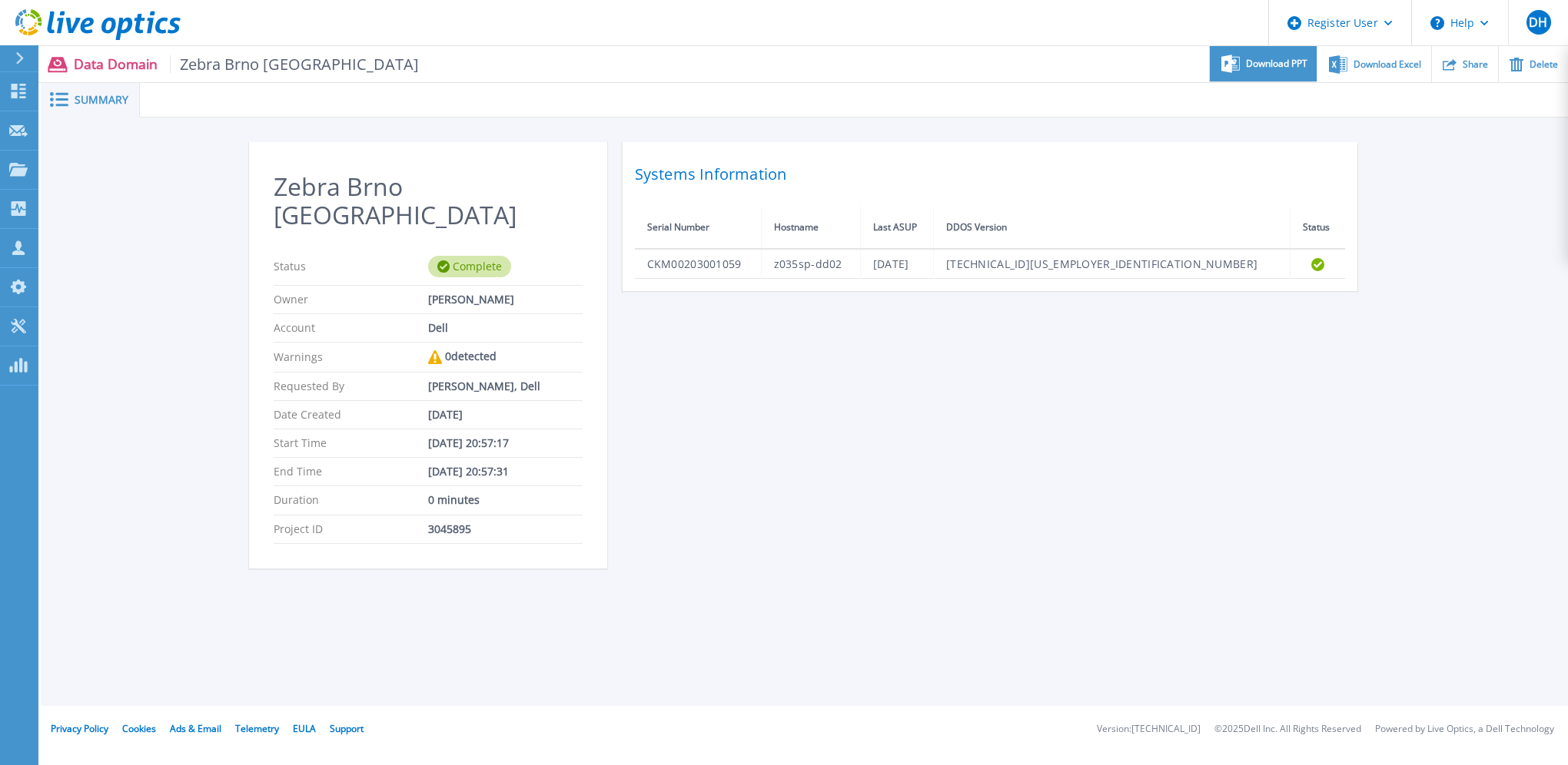
click at [1268, 62] on span "Download PPT" at bounding box center [1277, 64] width 62 height 9
click at [1512, 182] on div "Zebra Brno Czech Republic Status Complete Owner Daniel Haffey Account Dell Warn…" at bounding box center [804, 363] width 1527 height 493
click at [1362, 67] on span "Download Excel" at bounding box center [1387, 64] width 67 height 9
click at [62, 92] on p "Dashboard" at bounding box center [68, 92] width 57 height 40
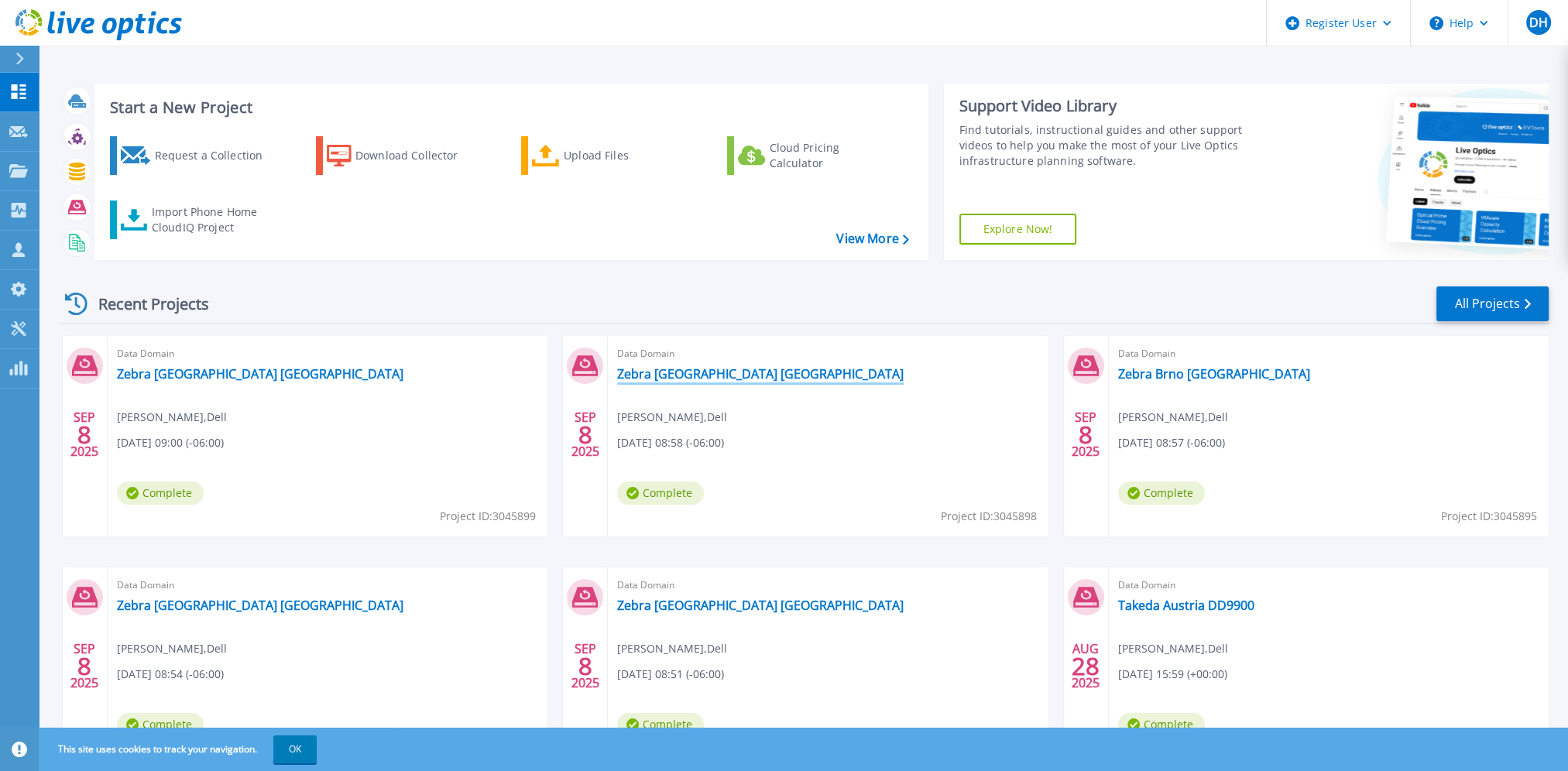
click at [680, 372] on link "Zebra [GEOGRAPHIC_DATA] [GEOGRAPHIC_DATA]" at bounding box center [760, 374] width 286 height 16
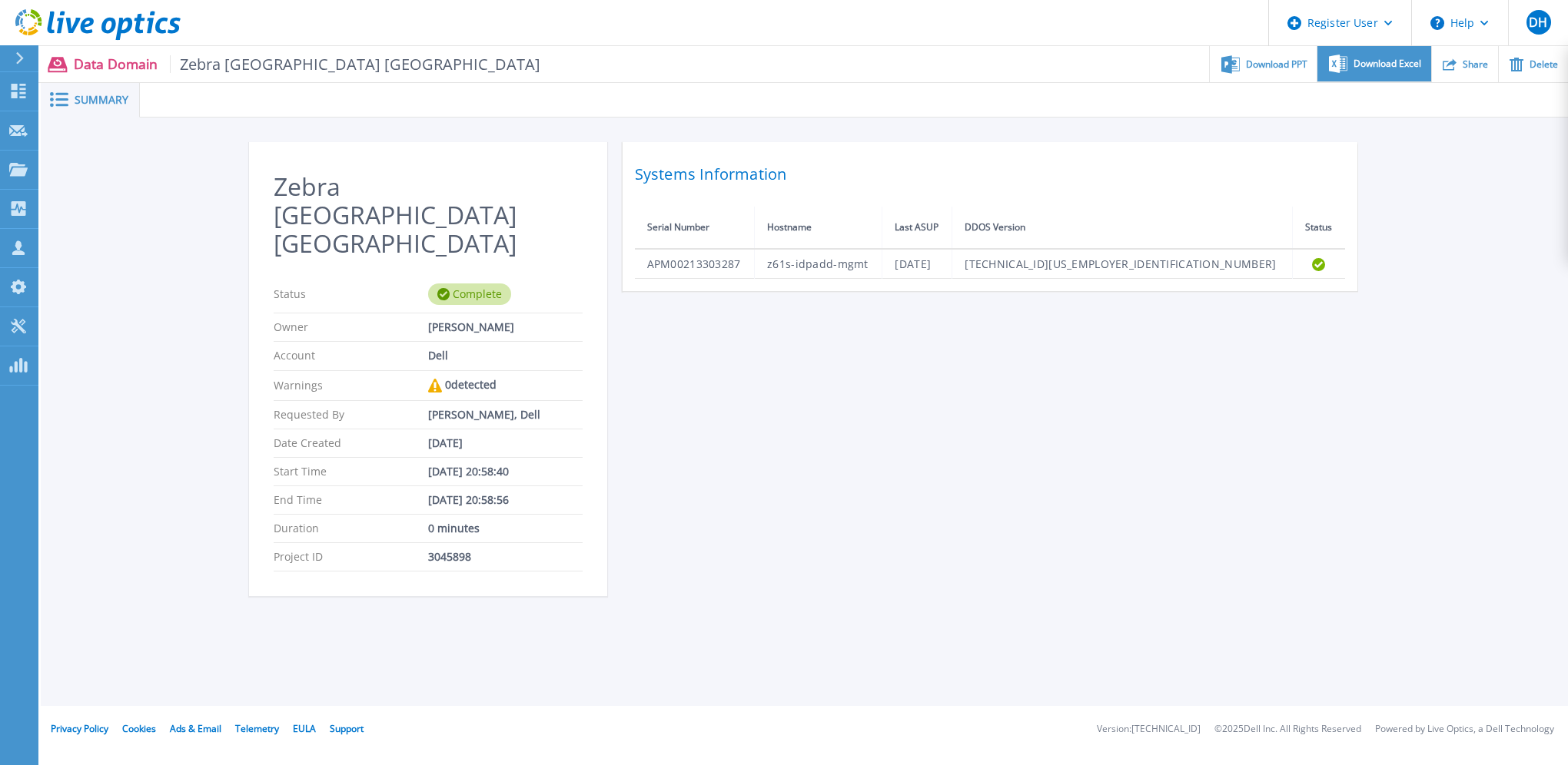
click at [1380, 67] on span "Download Excel" at bounding box center [1387, 64] width 67 height 9
click at [1048, 102] on div at bounding box center [854, 100] width 1428 height 34
click at [1288, 62] on span "Download PPT" at bounding box center [1277, 64] width 62 height 9
click at [1017, 358] on div "Zebra [GEOGRAPHIC_DATA] [GEOGRAPHIC_DATA] Status Complete Owner [PERSON_NAME] A…" at bounding box center [804, 378] width 1111 height 472
click at [56, 91] on p "Dashboard" at bounding box center [68, 92] width 57 height 40
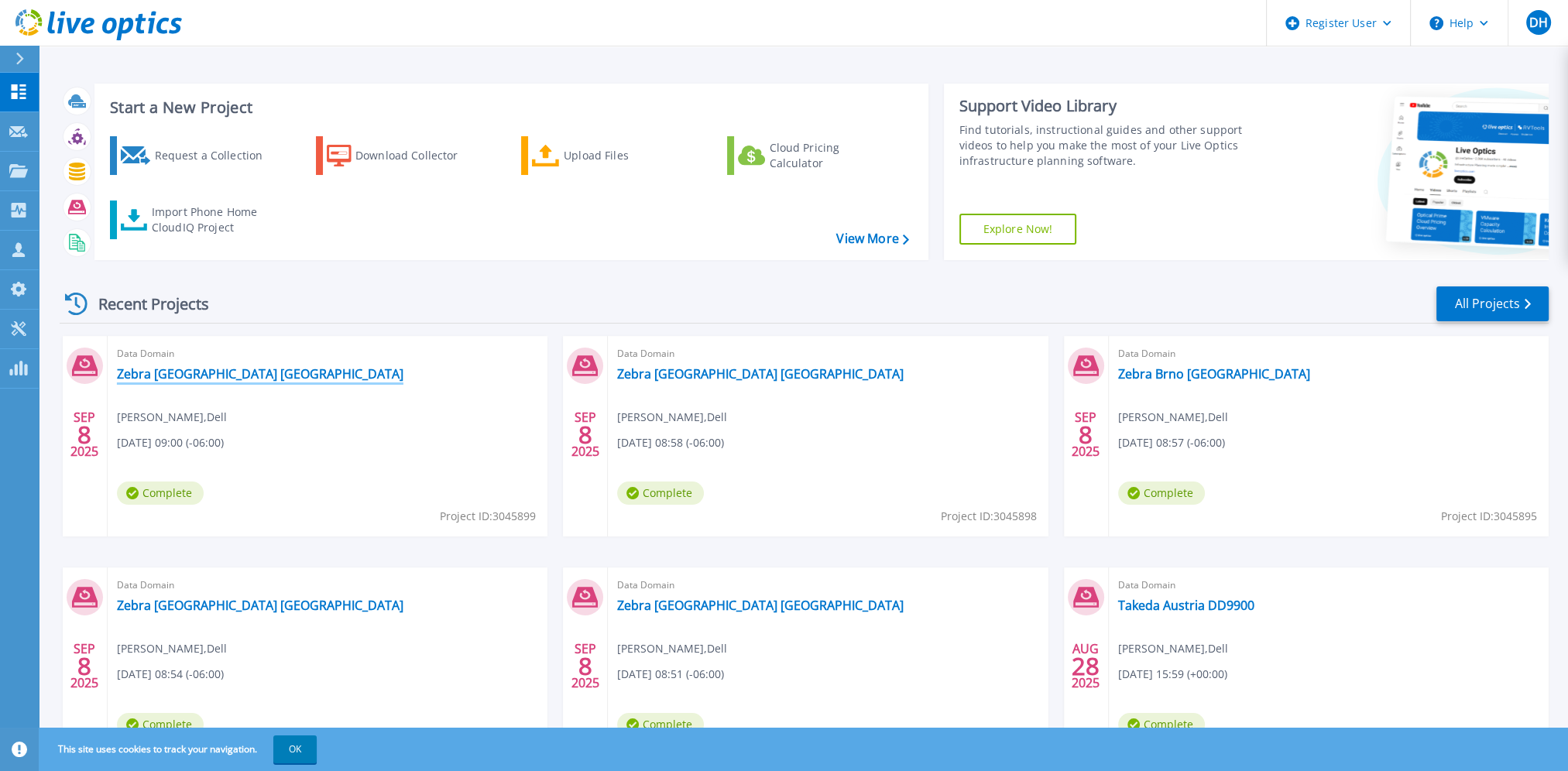
click at [215, 380] on link "Zebra [GEOGRAPHIC_DATA] [GEOGRAPHIC_DATA]" at bounding box center [260, 374] width 286 height 16
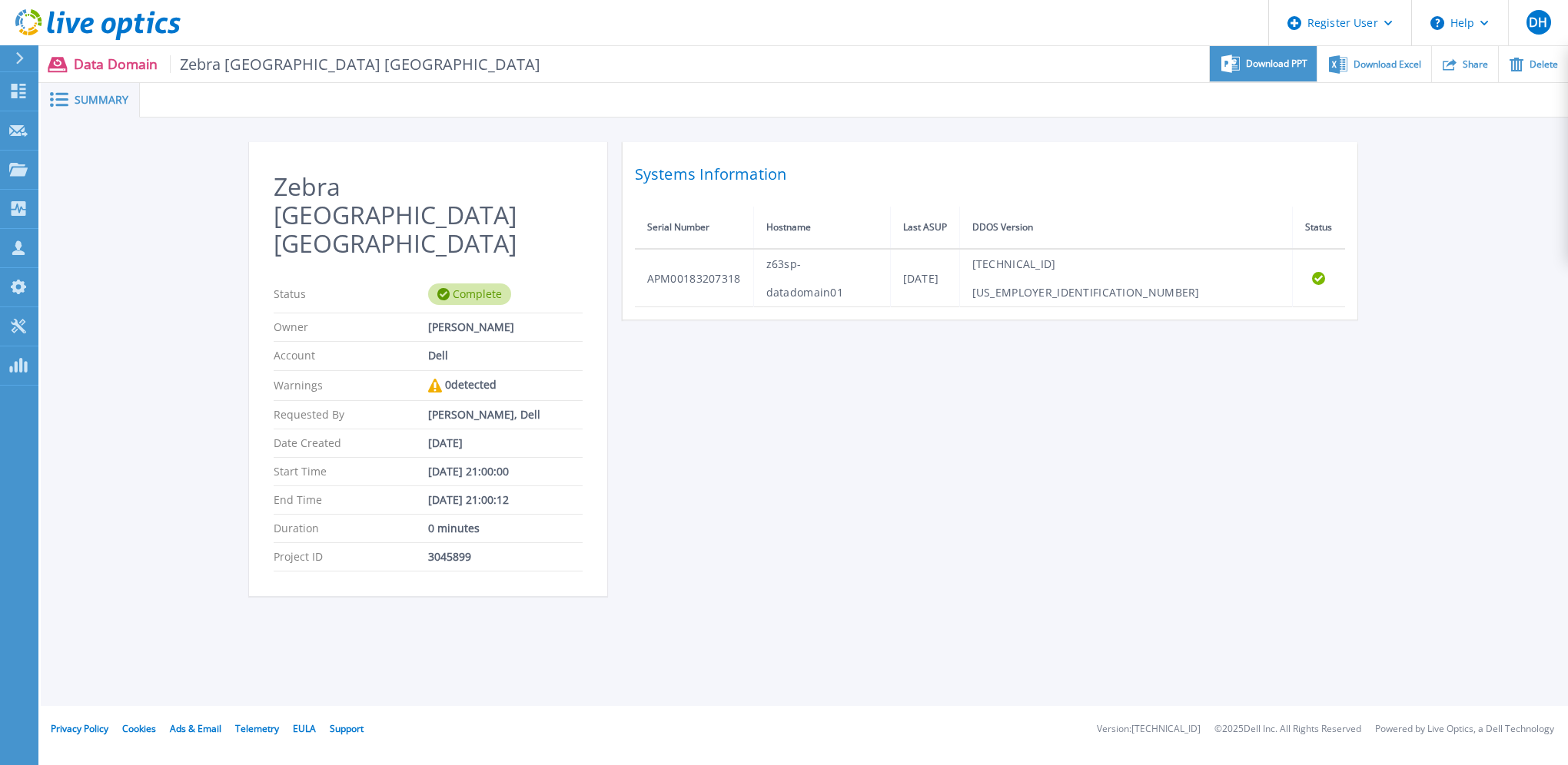
click at [1273, 68] on span "Download PPT" at bounding box center [1277, 64] width 62 height 9
click at [1518, 186] on div "Zebra Mississagua Canada Status Complete Owner Daniel Haffey Account Dell Warni…" at bounding box center [804, 377] width 1527 height 520
click at [1395, 66] on span "Download Excel" at bounding box center [1387, 64] width 67 height 9
click at [923, 366] on div "Zebra Mississagua Canada Status Complete Owner Daniel Haffey Account Dell Warni…" at bounding box center [804, 378] width 1111 height 472
click at [89, 88] on p "Dashboard" at bounding box center [68, 92] width 57 height 40
